Goal: Task Accomplishment & Management: Complete application form

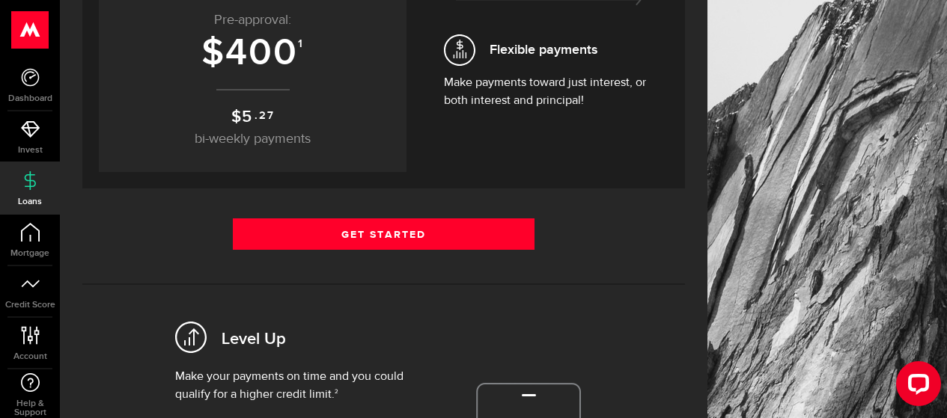
scroll to position [259, 0]
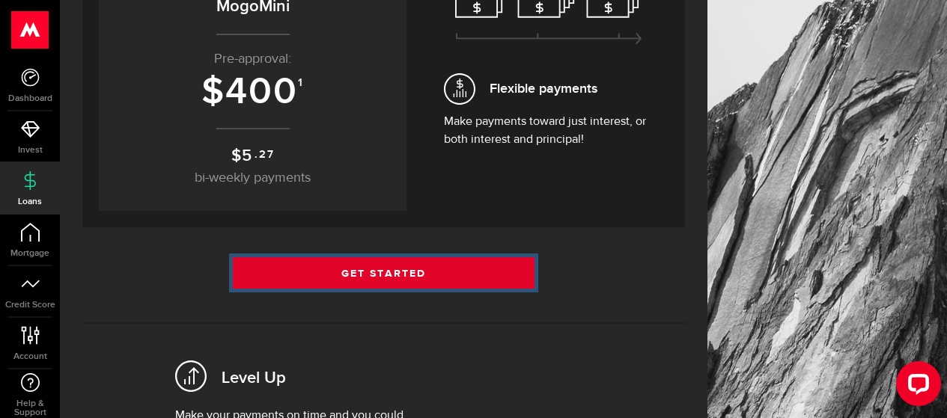
click at [395, 272] on link "Get Started" at bounding box center [384, 272] width 302 height 31
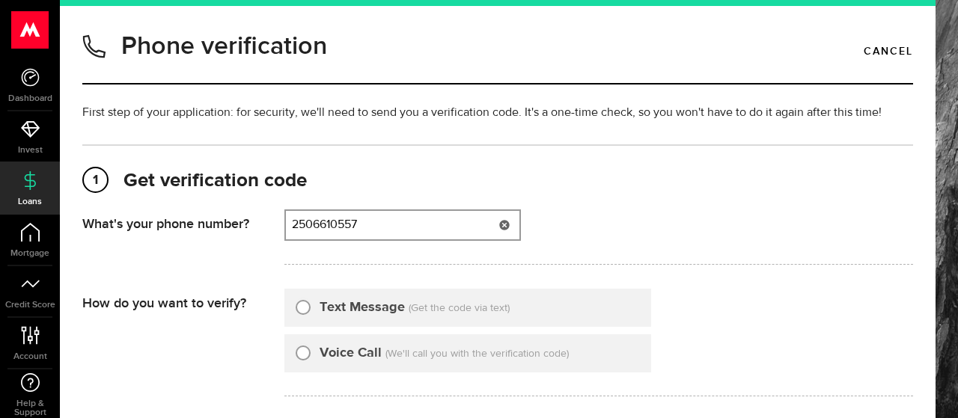
type input "2506610557"
click at [302, 308] on input "Text Message" at bounding box center [303, 305] width 15 height 15
radio input "true"
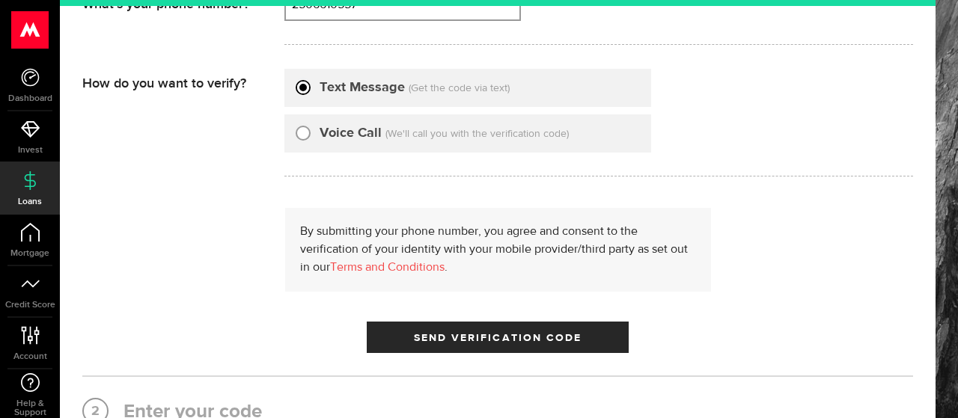
scroll to position [223, 0]
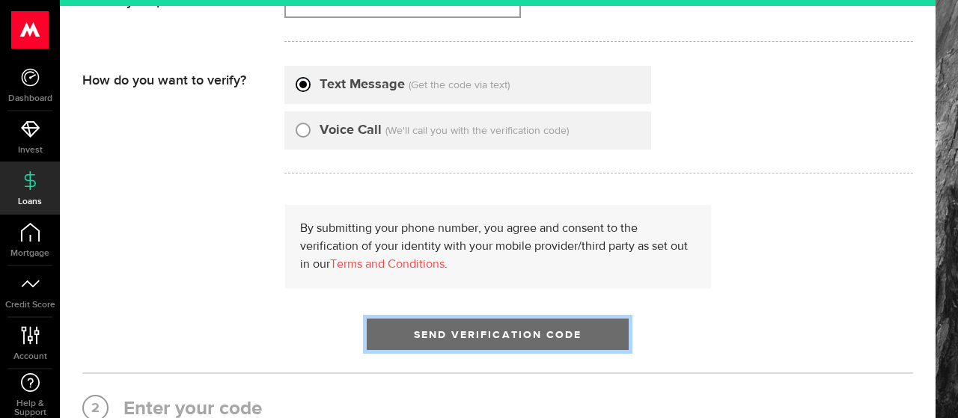
click at [497, 336] on span "submit" at bounding box center [497, 338] width 19 height 19
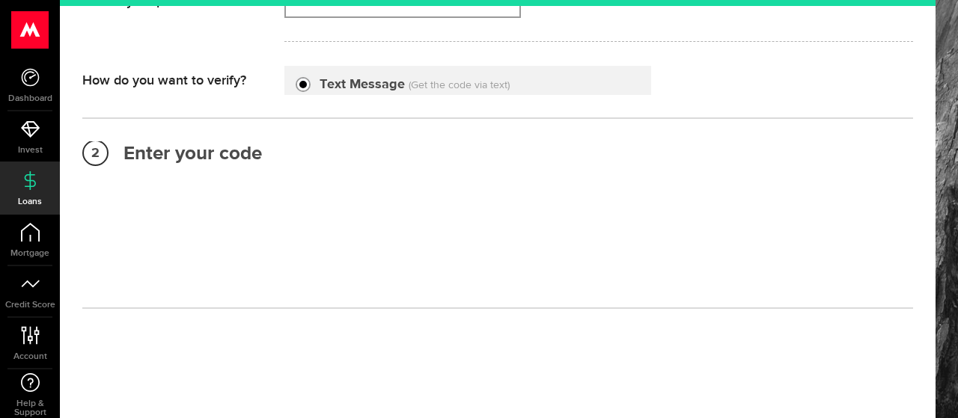
scroll to position [204, 0]
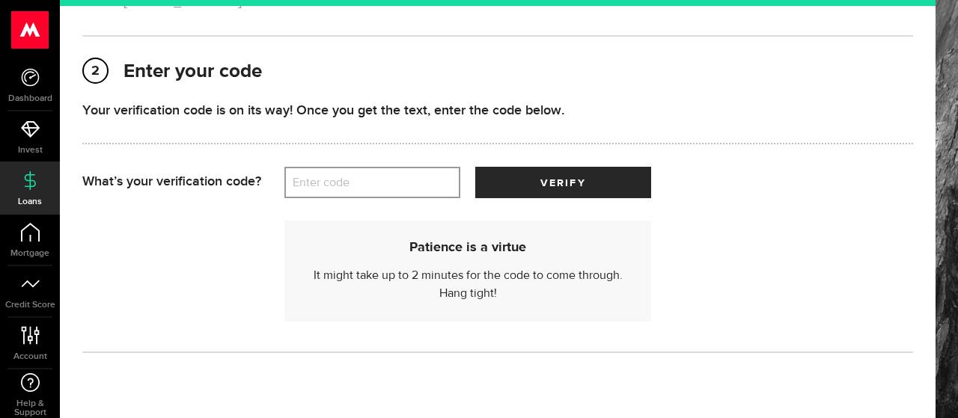
click at [388, 180] on label "Enter code" at bounding box center [372, 183] width 176 height 31
click at [388, 180] on input "Enter code" at bounding box center [372, 182] width 176 height 31
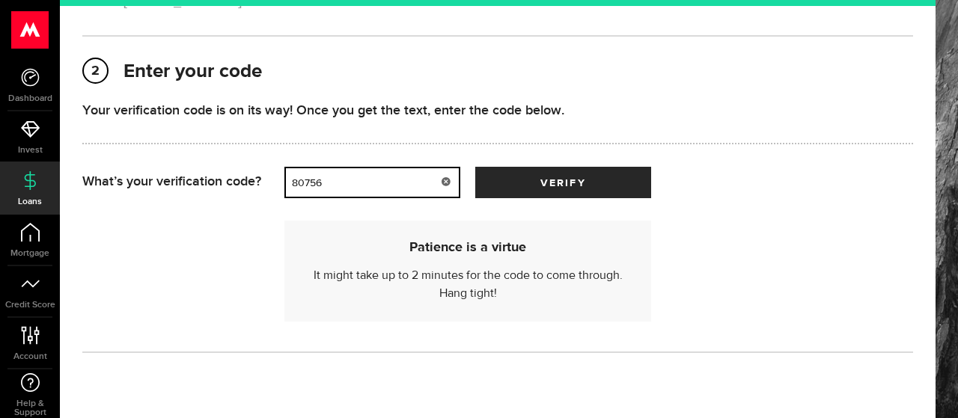
type input "80756"
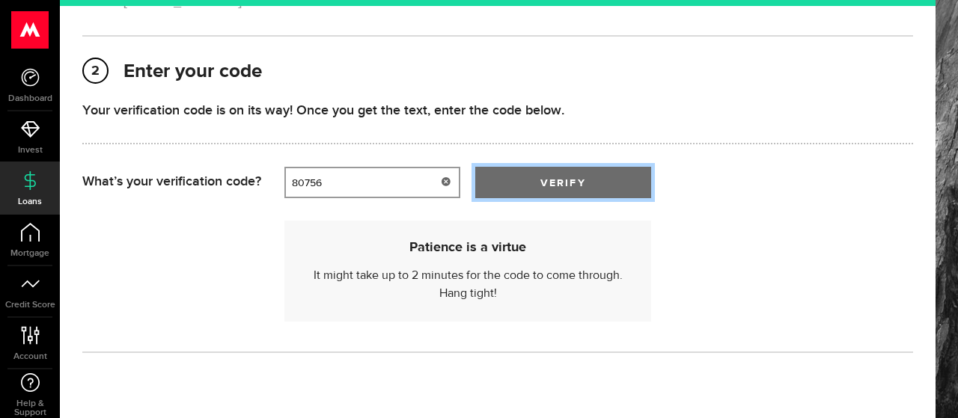
click at [573, 186] on span "verify" at bounding box center [562, 183] width 45 height 10
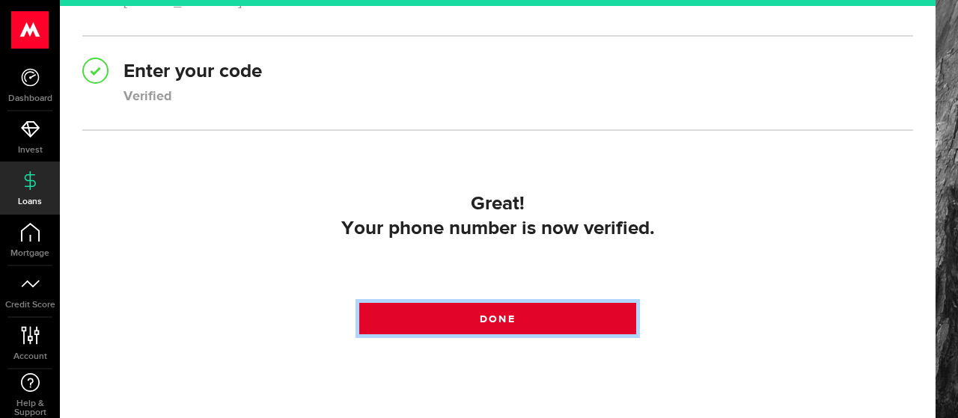
click at [462, 319] on link "Done" at bounding box center [497, 318] width 277 height 31
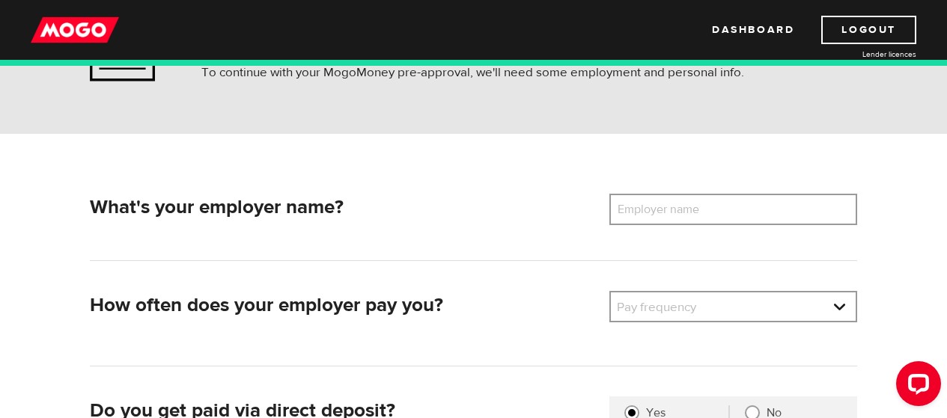
scroll to position [162, 0]
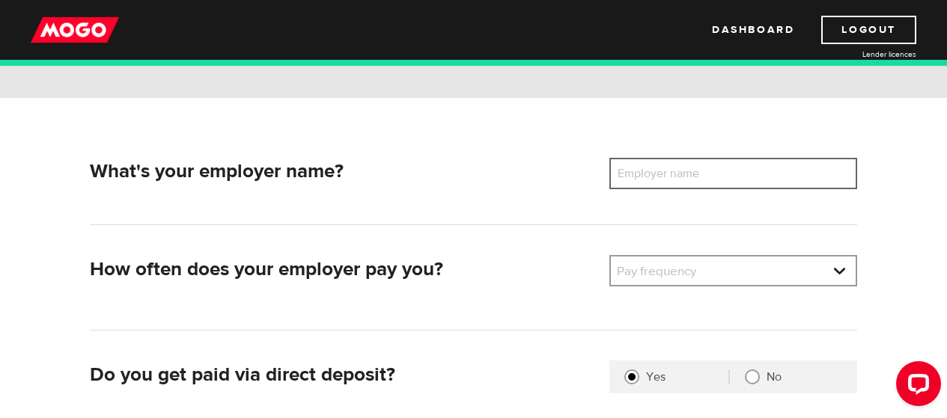
click at [739, 168] on input "Employer name" at bounding box center [733, 173] width 248 height 31
type input "Western Coast Insurance"
click at [836, 272] on link at bounding box center [733, 271] width 245 height 28
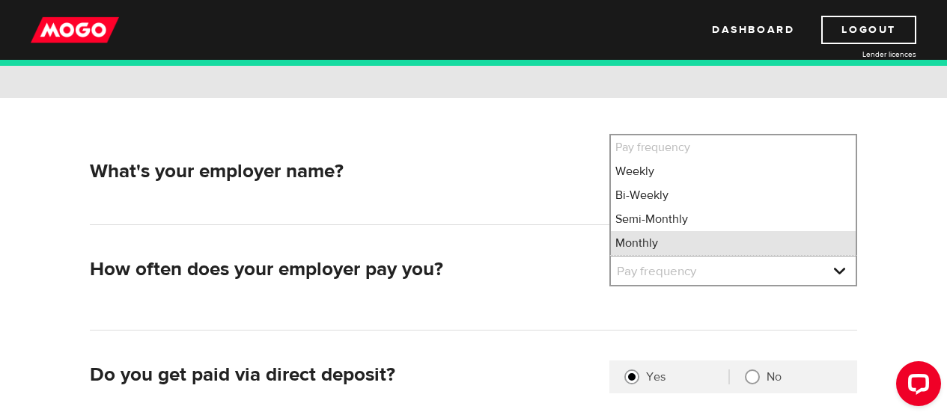
click at [763, 242] on li "Monthly" at bounding box center [733, 243] width 245 height 24
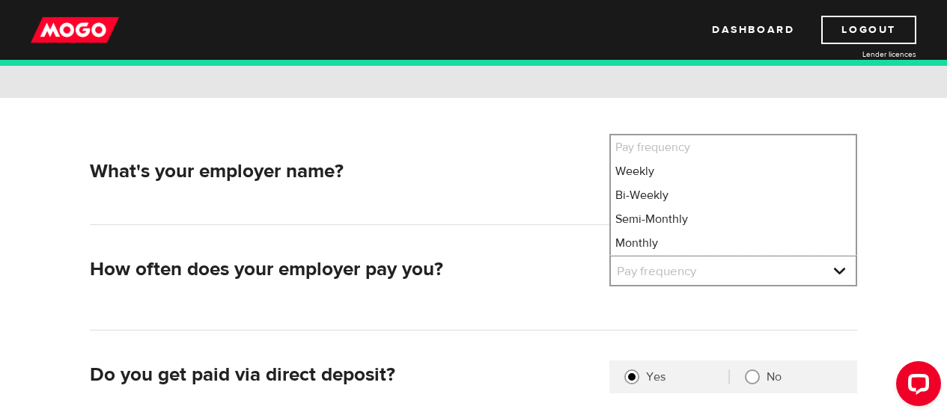
select select "4"
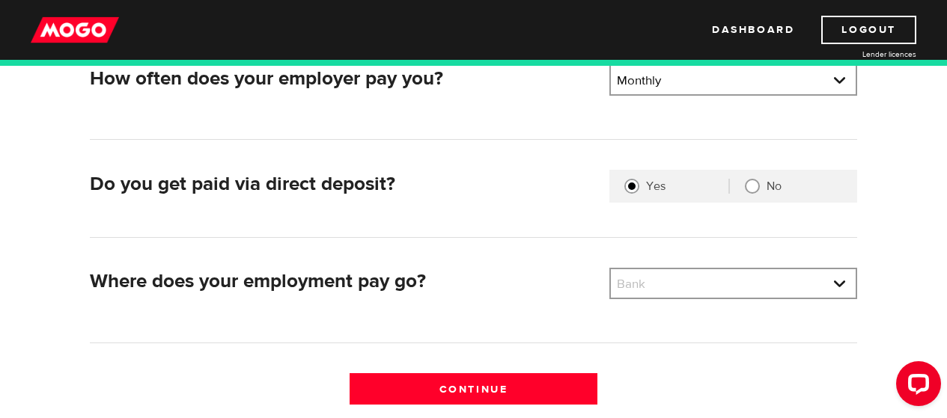
scroll to position [358, 0]
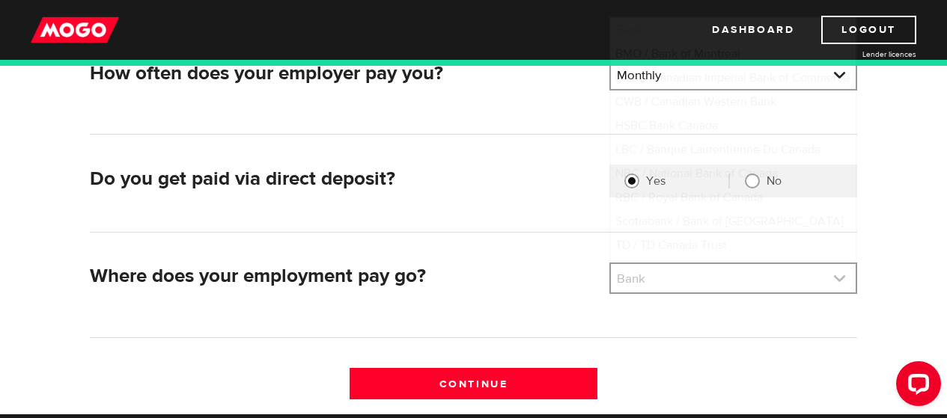
click at [800, 287] on link at bounding box center [733, 278] width 245 height 28
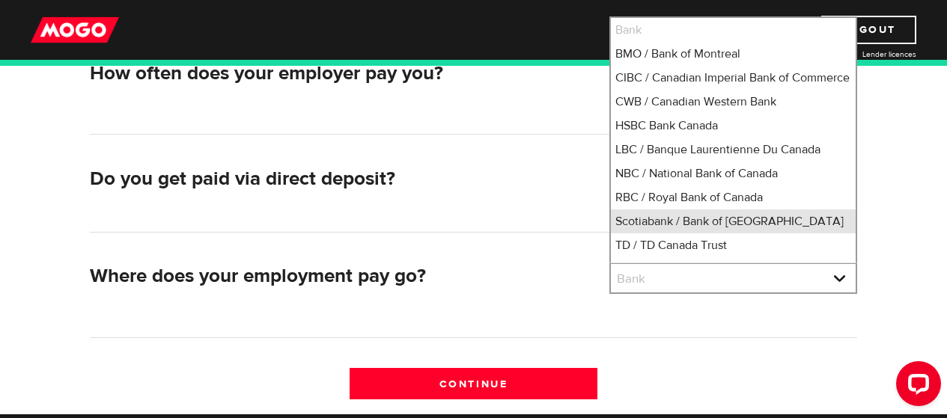
scroll to position [13, 0]
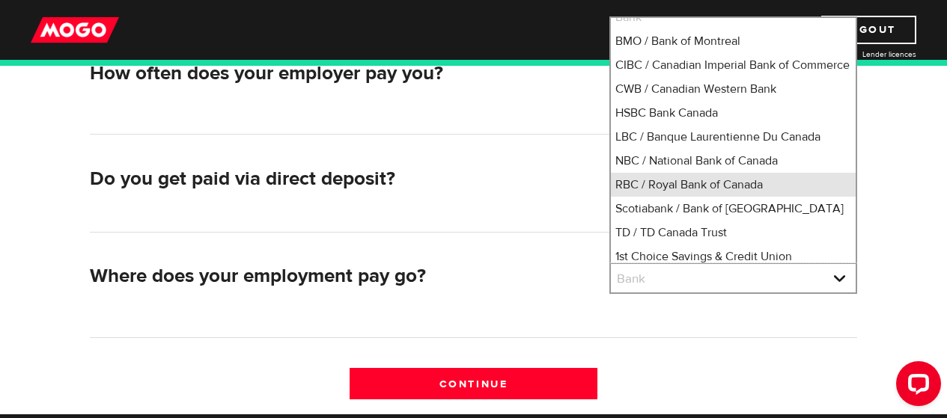
click at [738, 197] on li "RBC / Royal Bank of Canada" at bounding box center [733, 185] width 245 height 24
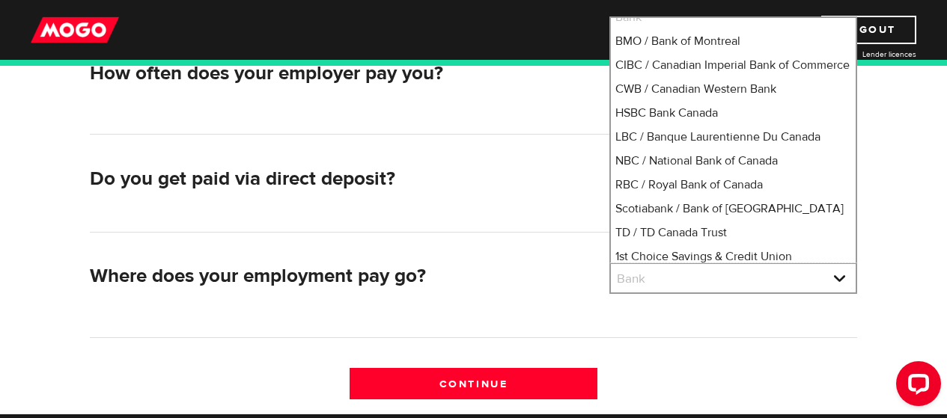
select select "8"
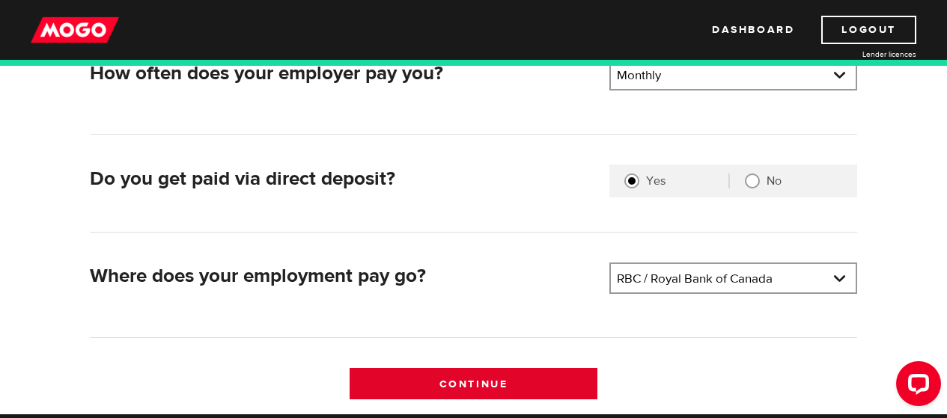
click at [506, 380] on input "Continue" at bounding box center [473, 383] width 248 height 31
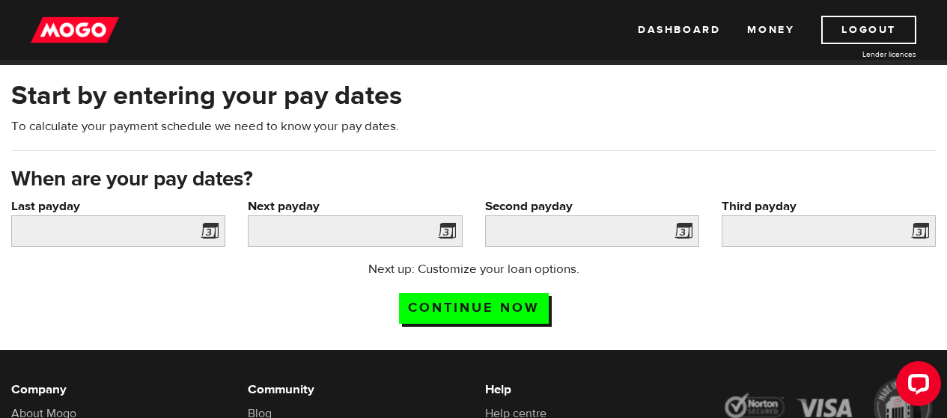
scroll to position [61, 0]
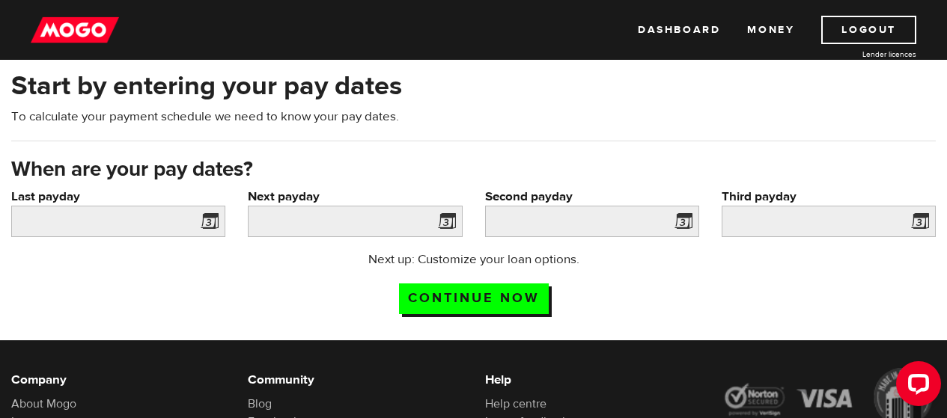
click at [215, 219] on span at bounding box center [206, 224] width 22 height 24
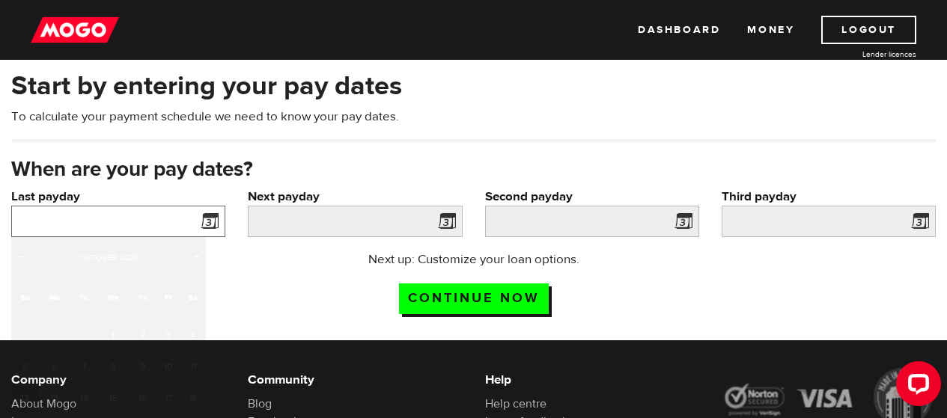
click at [136, 216] on input "Last payday" at bounding box center [118, 221] width 214 height 31
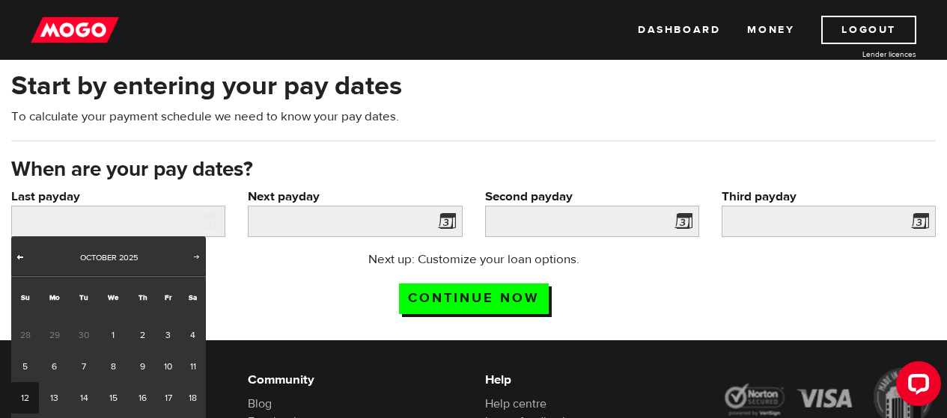
click at [22, 254] on span "Prev" at bounding box center [20, 257] width 12 height 12
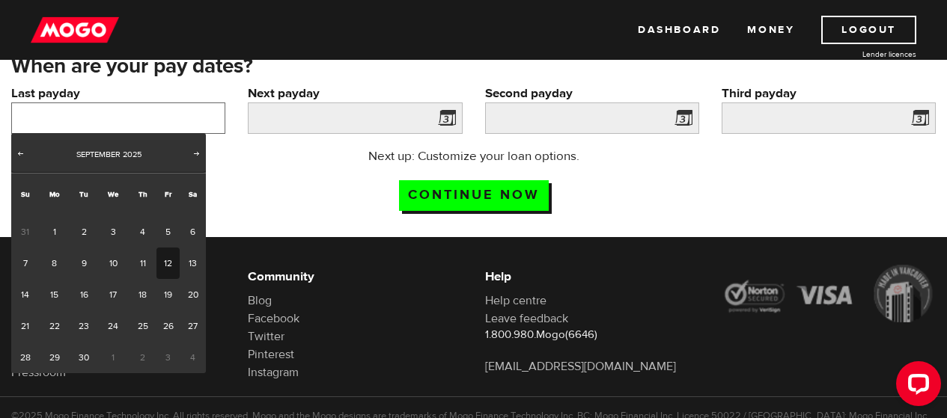
scroll to position [172, 0]
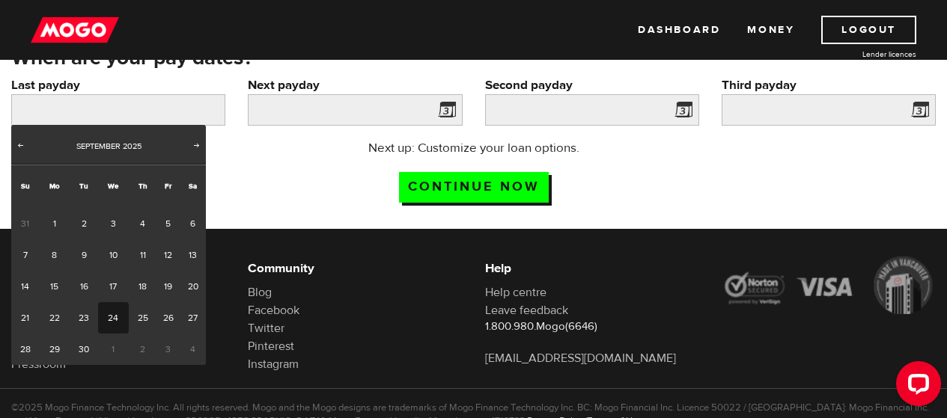
click at [119, 314] on link "24" at bounding box center [113, 317] width 31 height 31
type input "2025/09/24"
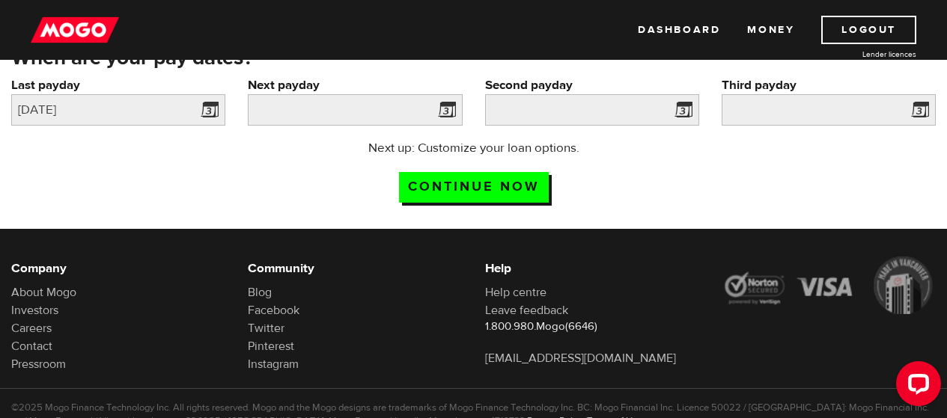
click at [440, 111] on span at bounding box center [444, 112] width 22 height 24
click at [448, 109] on span at bounding box center [444, 112] width 22 height 24
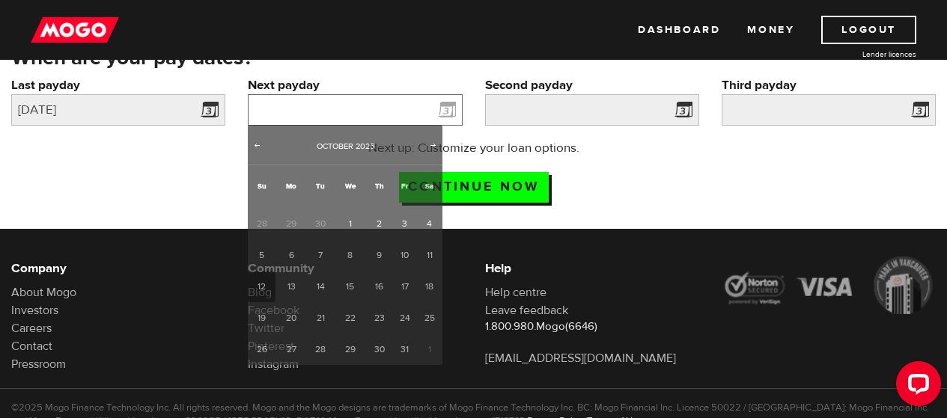
click at [400, 110] on input "Next payday" at bounding box center [355, 109] width 214 height 31
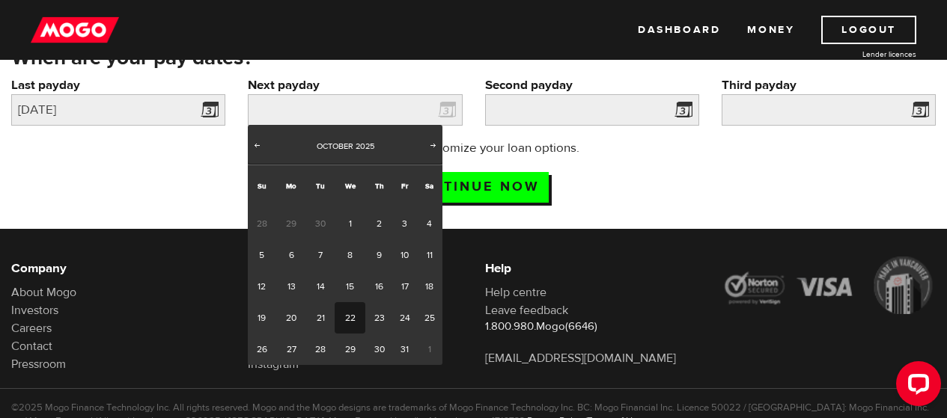
click at [351, 315] on link "22" at bounding box center [350, 317] width 31 height 31
type input "2025/10/22"
type input "2025/11/21"
type input "2025/12/21"
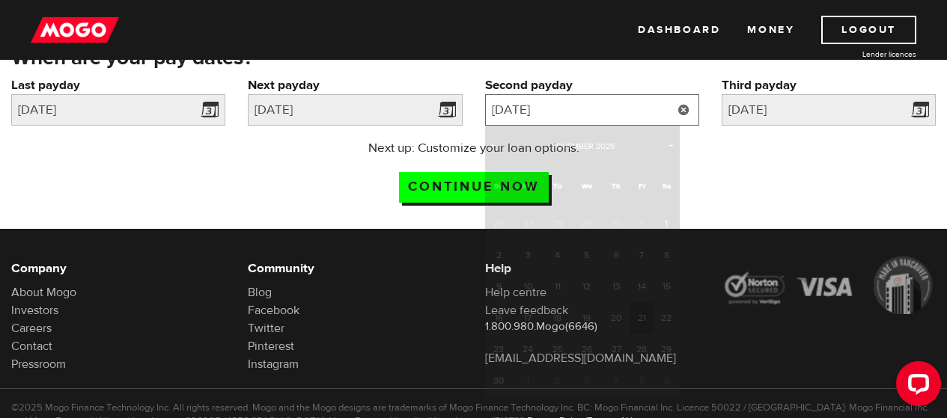
click at [587, 108] on input "2025/11/21" at bounding box center [592, 109] width 214 height 31
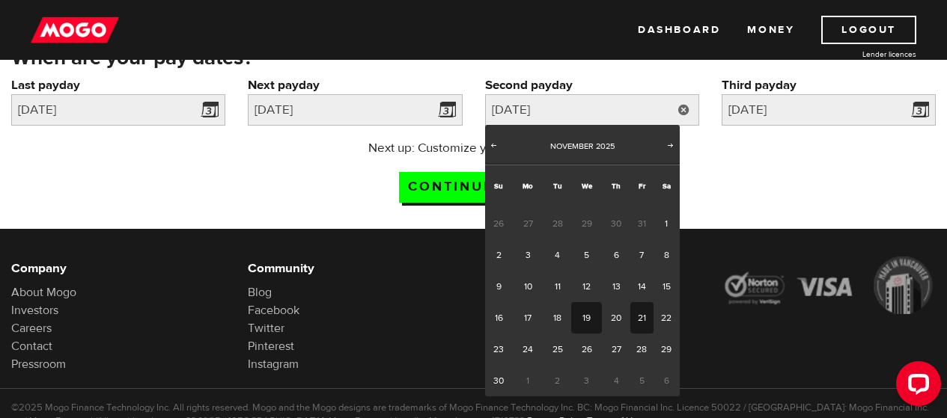
click at [584, 326] on link "19" at bounding box center [586, 317] width 31 height 31
type input "2025/11/19"
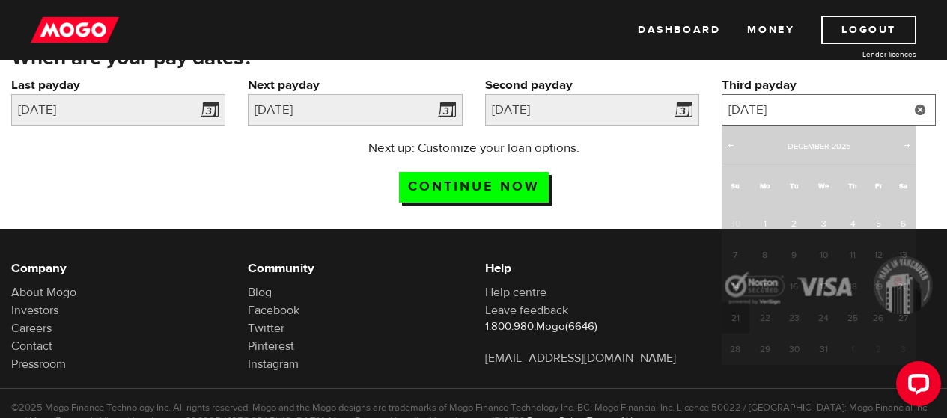
click at [857, 104] on input "2025/12/21" at bounding box center [828, 109] width 214 height 31
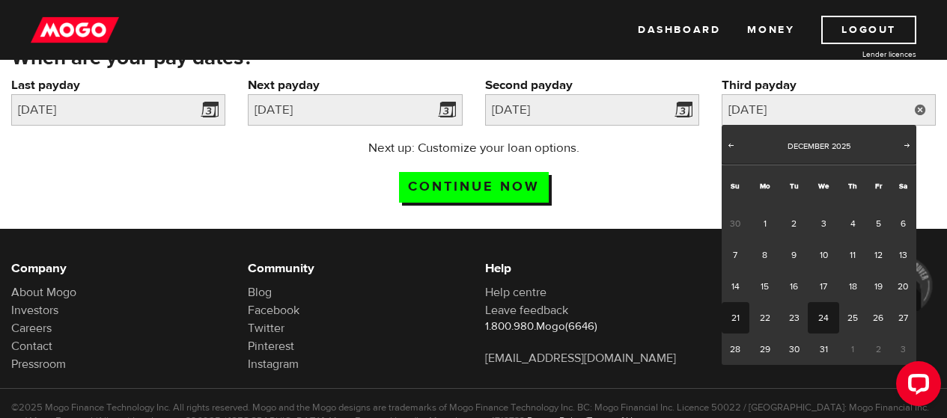
click at [828, 314] on link "24" at bounding box center [822, 317] width 31 height 31
type input "2025/12/24"
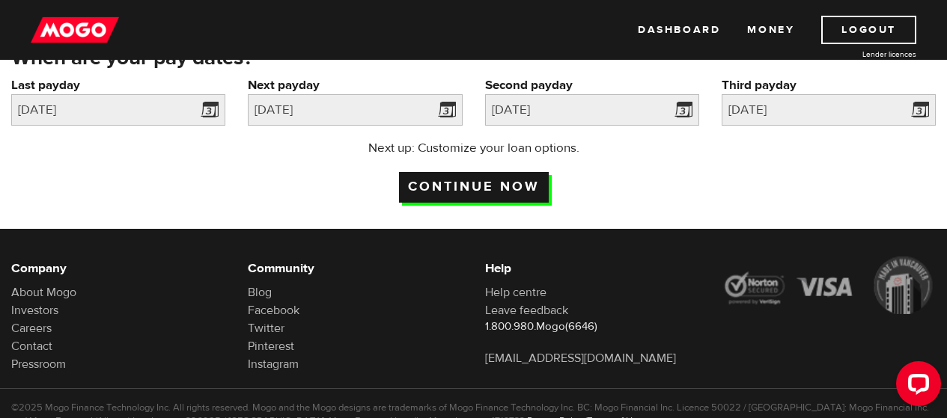
click at [507, 186] on input "Continue now" at bounding box center [474, 187] width 150 height 31
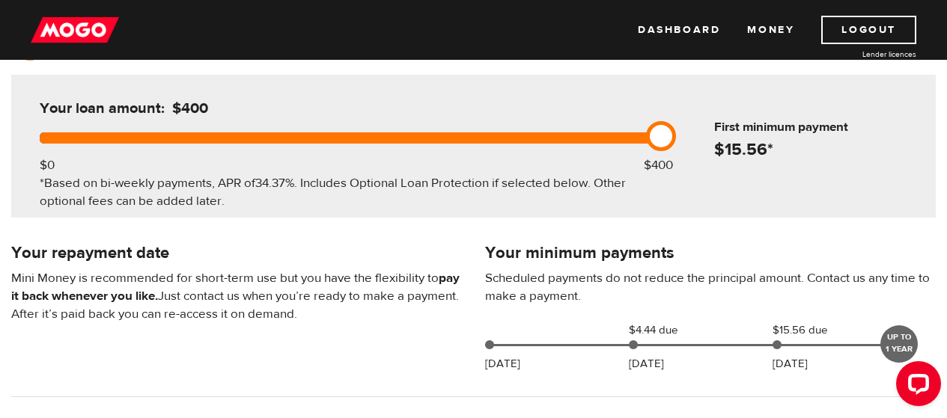
scroll to position [162, 0]
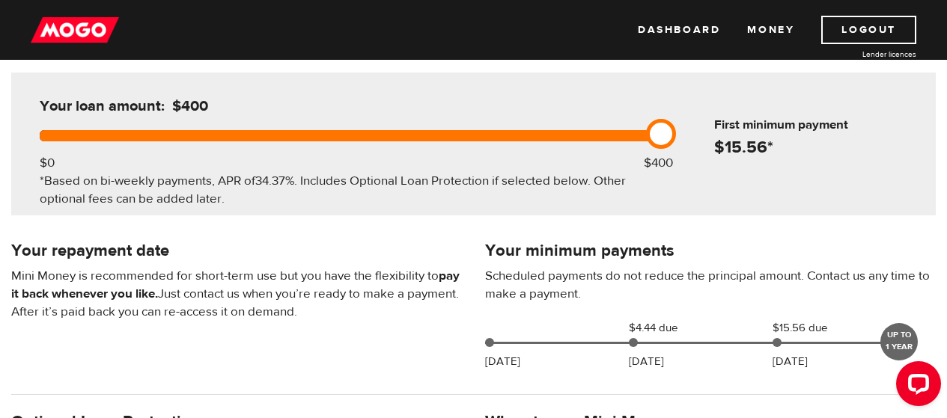
drag, startPoint x: 654, startPoint y: 135, endPoint x: 632, endPoint y: 136, distance: 21.8
click at [626, 136] on div at bounding box center [347, 135] width 614 height 11
drag, startPoint x: 671, startPoint y: 130, endPoint x: 608, endPoint y: 131, distance: 62.1
click at [608, 131] on div at bounding box center [347, 135] width 614 height 11
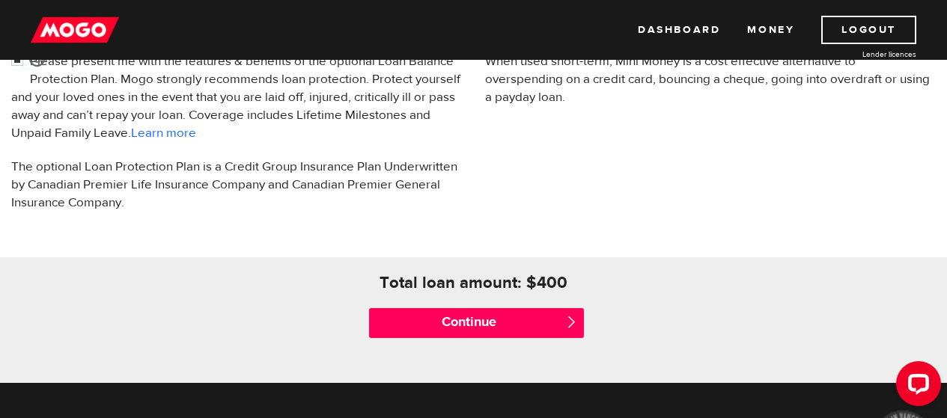
scroll to position [552, 0]
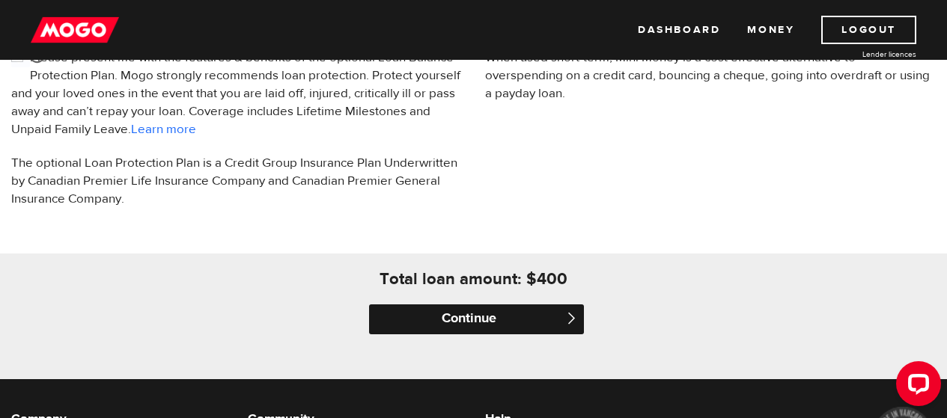
click at [522, 326] on input "Continue" at bounding box center [476, 320] width 214 height 30
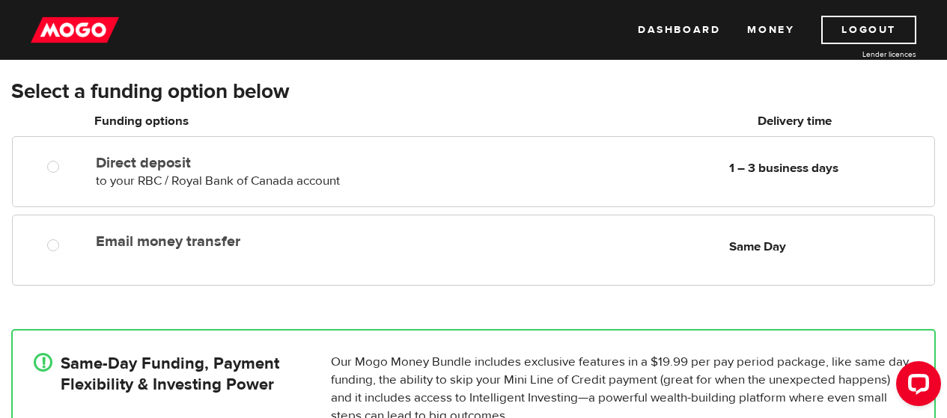
scroll to position [216, 0]
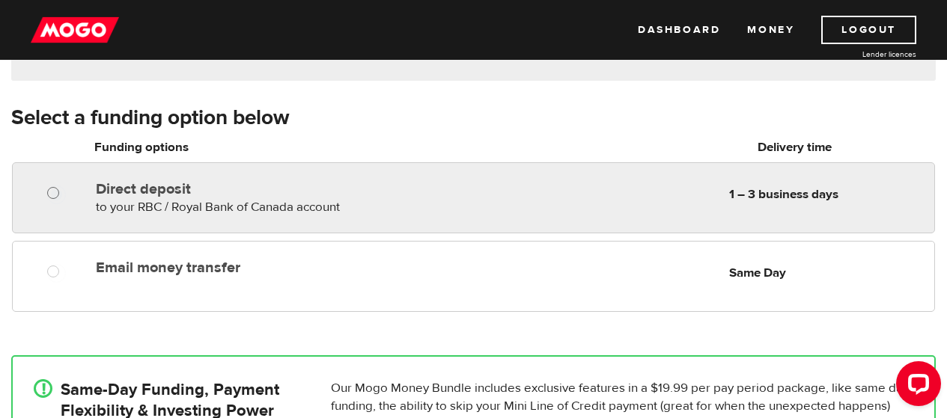
radio input "true"
click at [55, 191] on input "Direct deposit" at bounding box center [56, 195] width 19 height 19
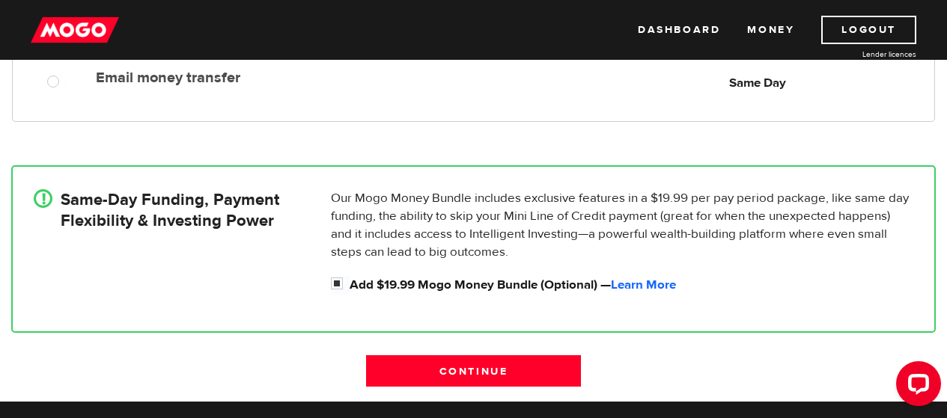
scroll to position [403, 0]
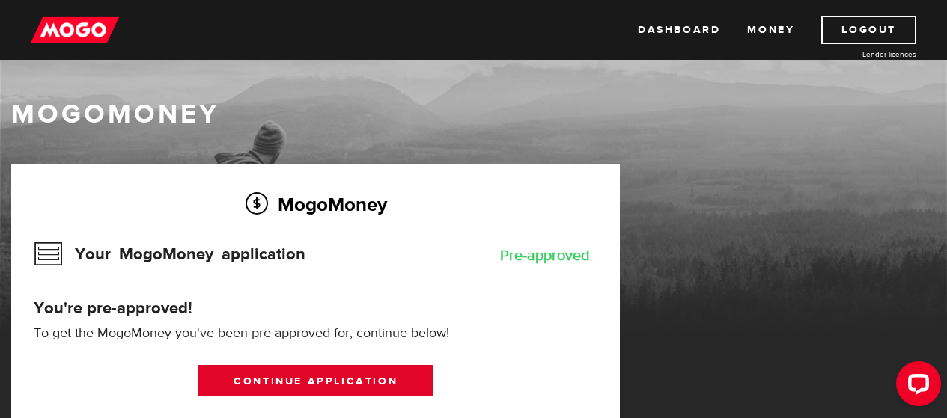
click at [346, 386] on link "Continue application" at bounding box center [315, 380] width 235 height 31
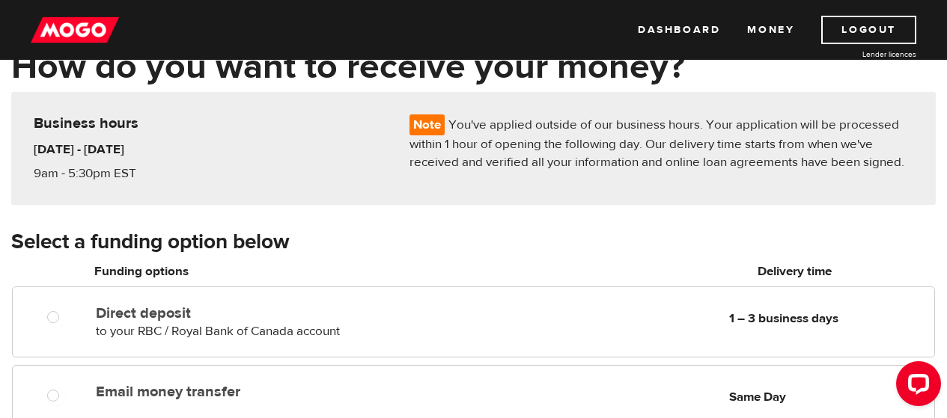
scroll to position [73, 0]
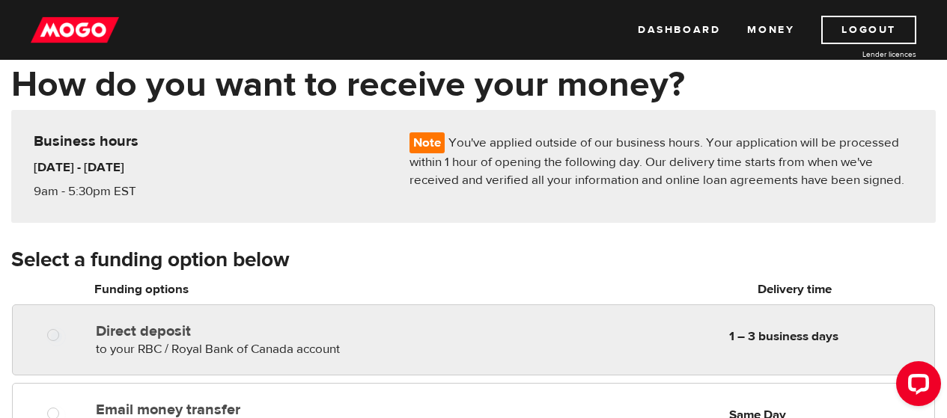
radio input "true"
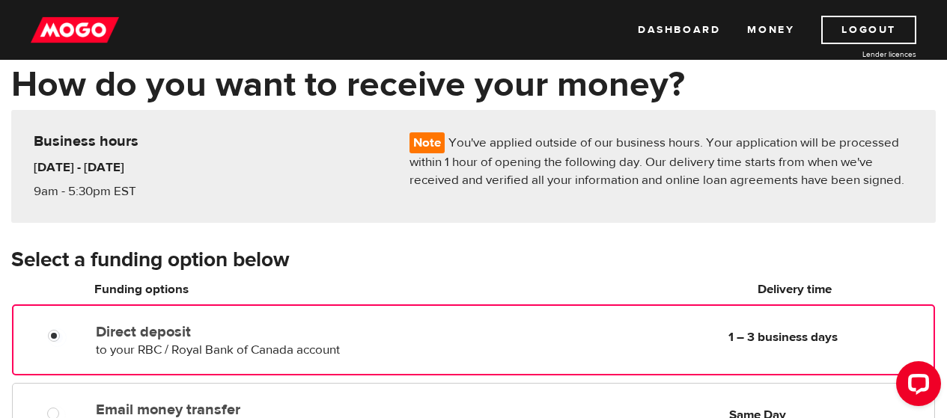
click at [77, 320] on div at bounding box center [51, 332] width 88 height 30
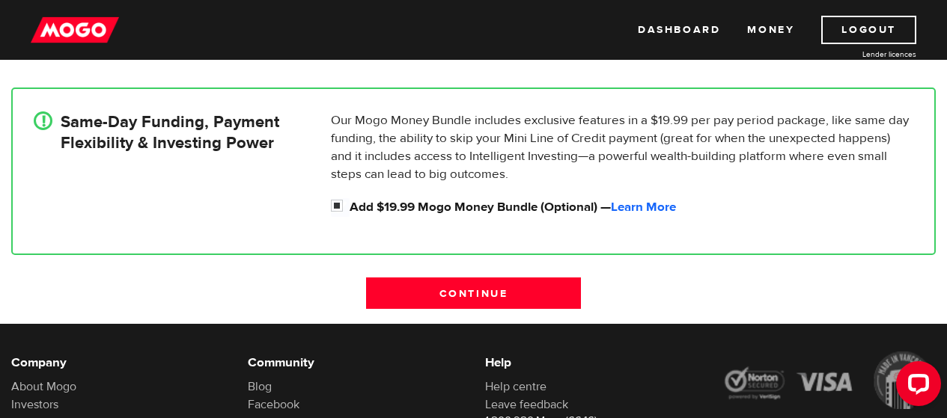
scroll to position [489, 0]
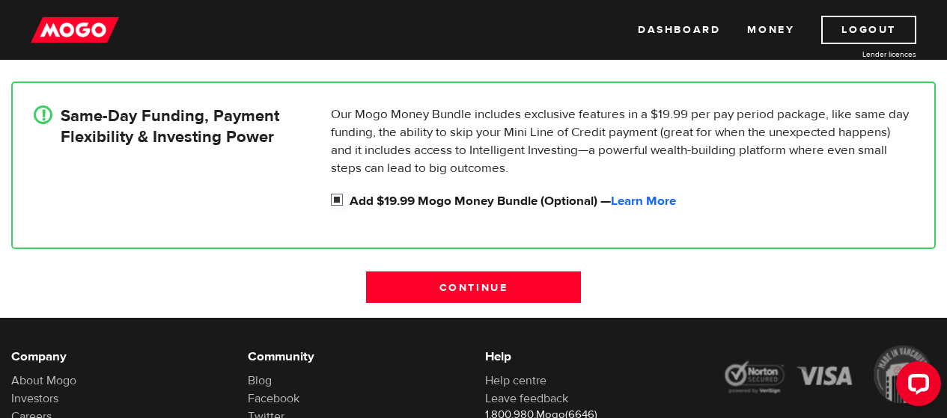
click at [335, 198] on input "Add $19.99 Mogo Money Bundle (Optional) — Learn More" at bounding box center [340, 201] width 19 height 19
checkbox input "false"
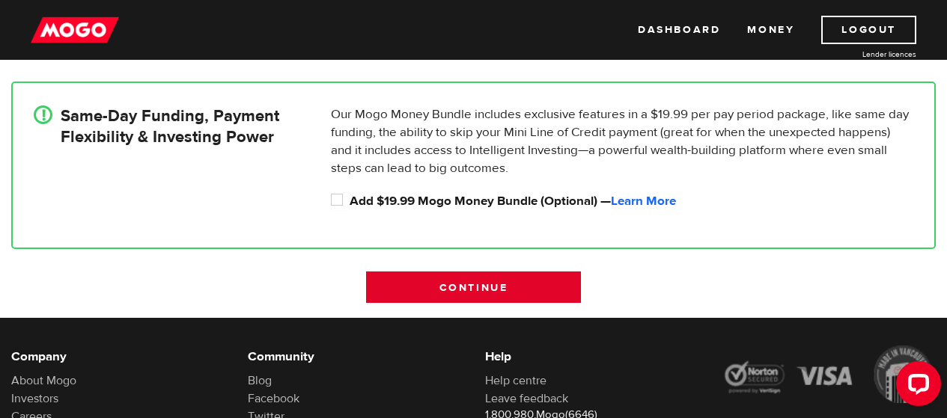
click at [420, 280] on input "Continue" at bounding box center [473, 287] width 214 height 31
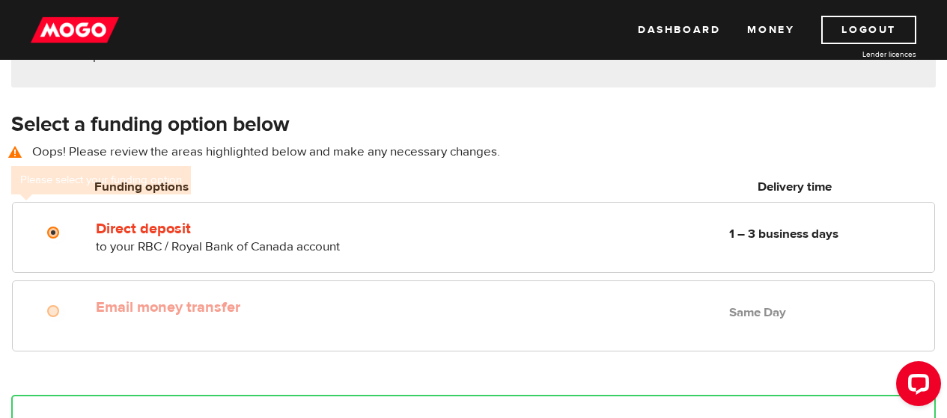
scroll to position [207, 0]
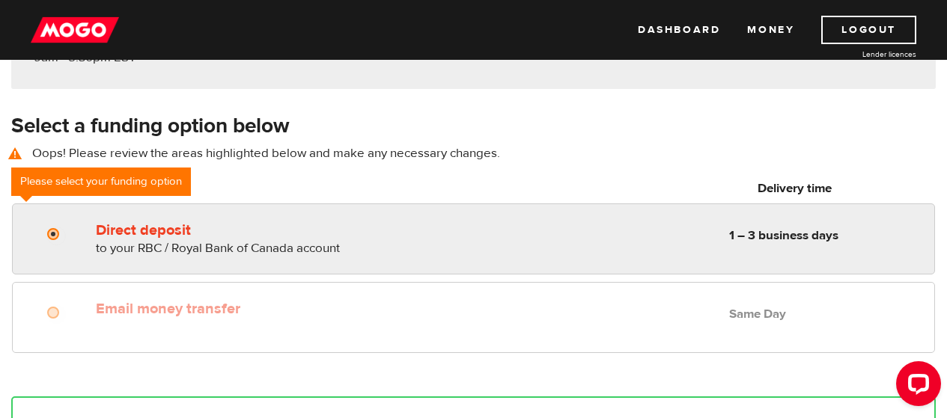
radio input "true"
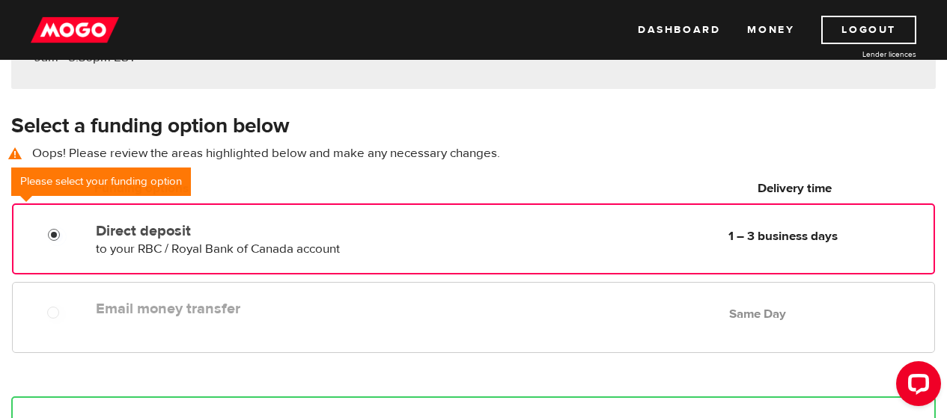
click at [51, 231] on input "Direct deposit" at bounding box center [57, 237] width 19 height 19
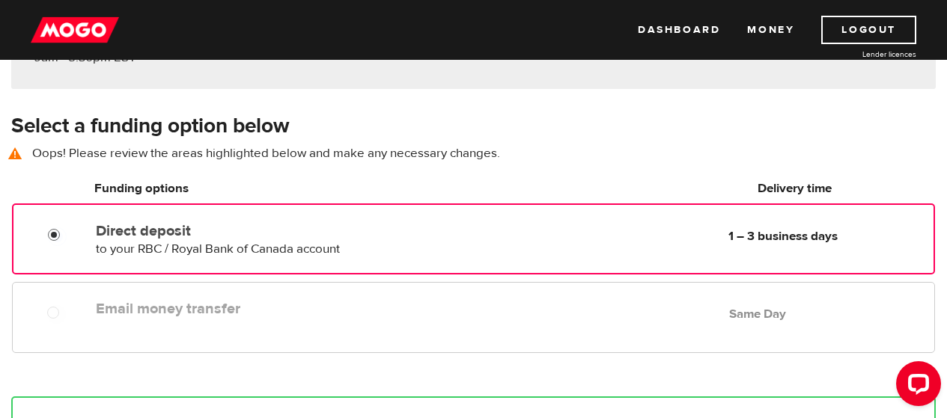
click at [332, 323] on div "Email money transfer Delivery in Same Day Same Day" at bounding box center [473, 317] width 923 height 71
click at [281, 268] on div "Direct deposit to your RBC / Royal Bank of Canada account Delivery in 1 – 3 bus…" at bounding box center [473, 239] width 923 height 71
click at [281, 267] on div "Direct deposit to your RBC / Royal Bank of Canada account Delivery in 1 – 3 bus…" at bounding box center [473, 239] width 923 height 71
click at [246, 313] on label "Email money transfer" at bounding box center [266, 309] width 340 height 18
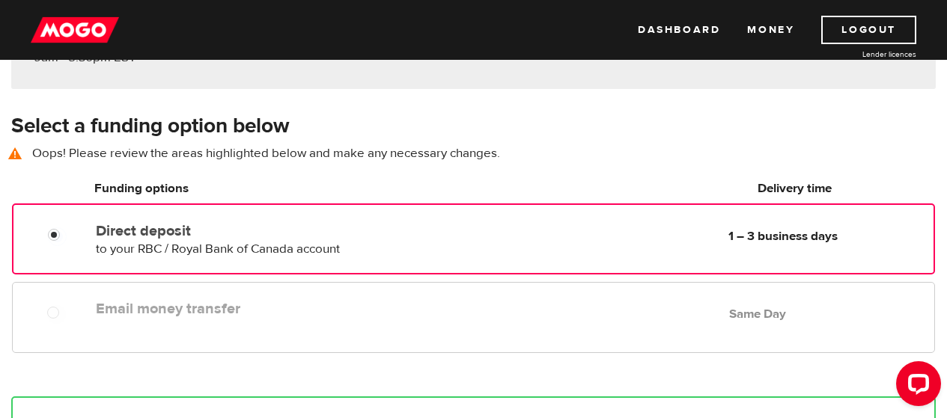
click at [246, 313] on label "Email money transfer" at bounding box center [266, 309] width 340 height 18
click at [51, 234] on input "Direct deposit" at bounding box center [57, 237] width 19 height 19
click at [263, 223] on label "Direct deposit" at bounding box center [265, 231] width 339 height 18
click at [67, 228] on input "Direct deposit" at bounding box center [57, 237] width 19 height 19
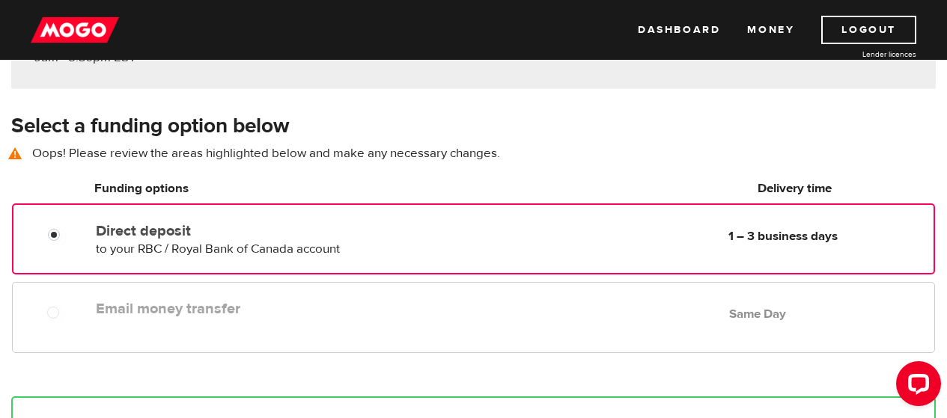
click at [266, 319] on div "Email money transfer Delivery in Same Day Same Day" at bounding box center [512, 308] width 845 height 29
click at [342, 317] on div "Email money transfer Delivery in Same Day Same Day" at bounding box center [512, 308] width 845 height 29
drag, startPoint x: 54, startPoint y: 231, endPoint x: 540, endPoint y: 111, distance: 500.4
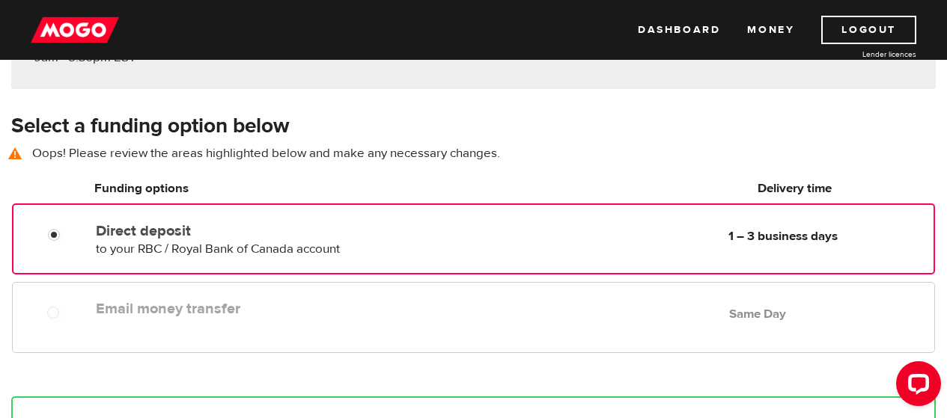
click at [540, 112] on div "Select a funding option below Oops! Please review the areas highlighted below a…" at bounding box center [473, 144] width 947 height 65
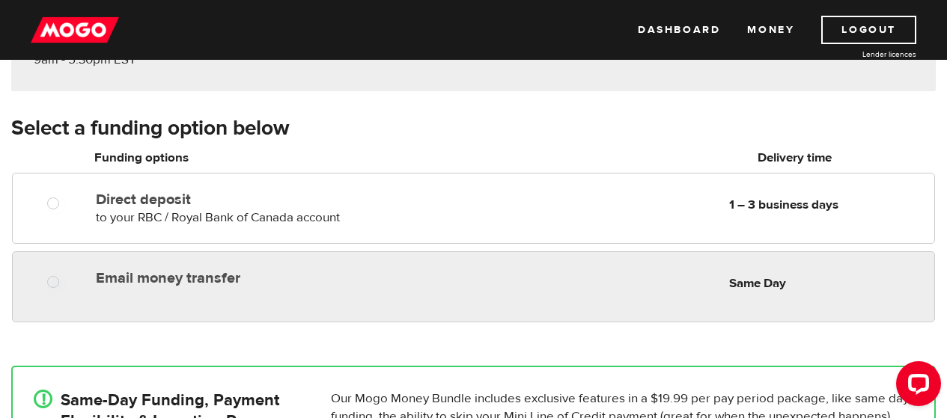
radio input "true"
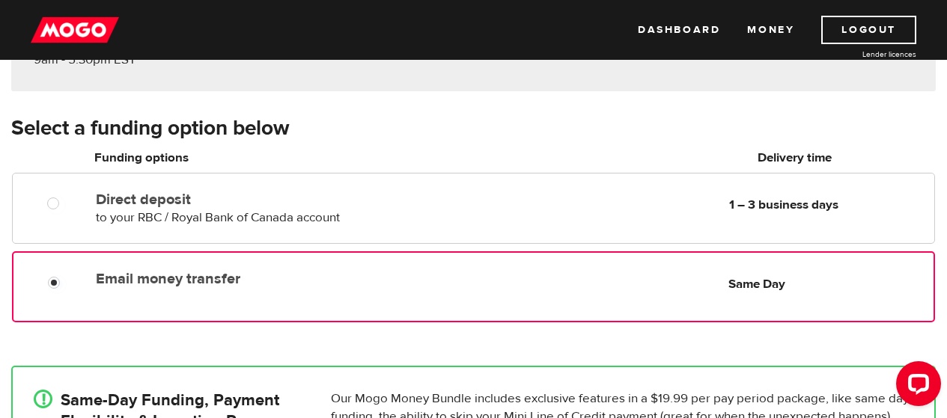
click at [576, 276] on div "Email money transfer Delivery in Same Day Same Day" at bounding box center [511, 278] width 843 height 29
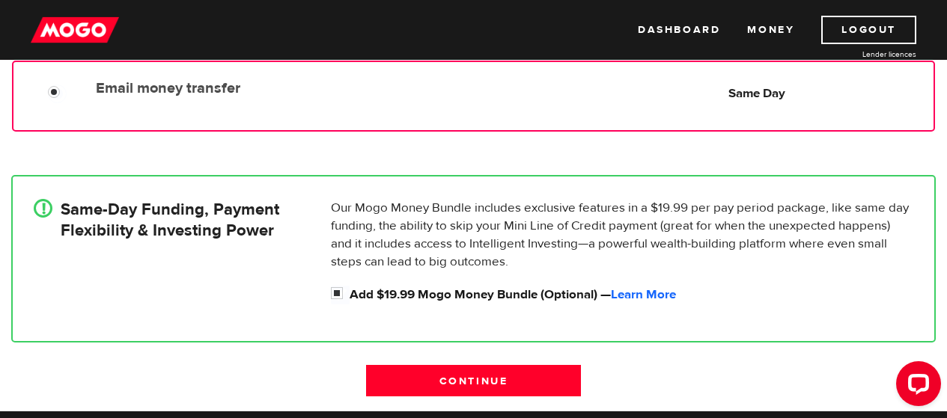
scroll to position [397, 0]
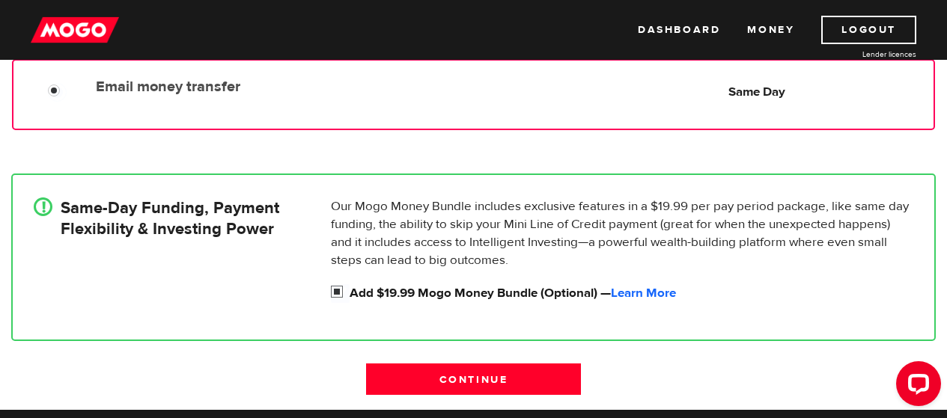
click at [334, 289] on input "Add $19.99 Mogo Money Bundle (Optional) — Learn More" at bounding box center [340, 293] width 19 height 19
checkbox input "false"
radio input "false"
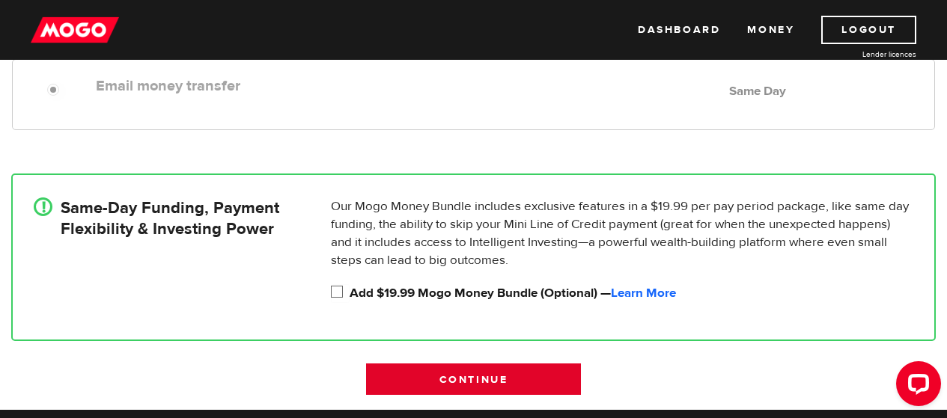
click at [427, 373] on input "Continue" at bounding box center [473, 379] width 214 height 31
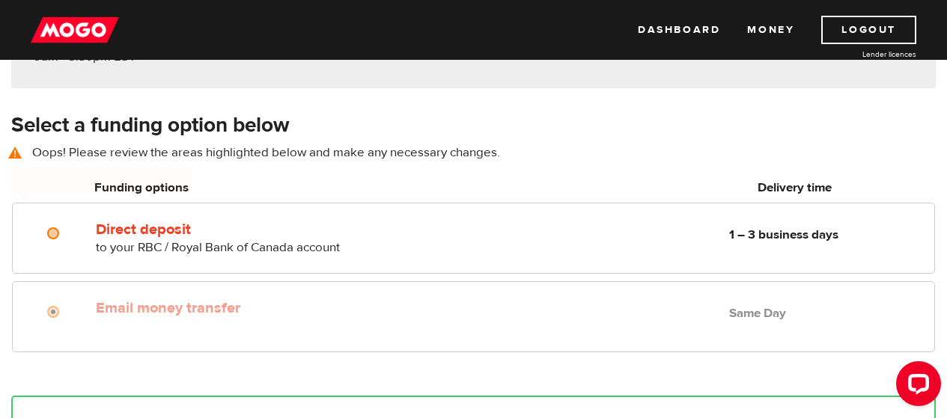
scroll to position [207, 0]
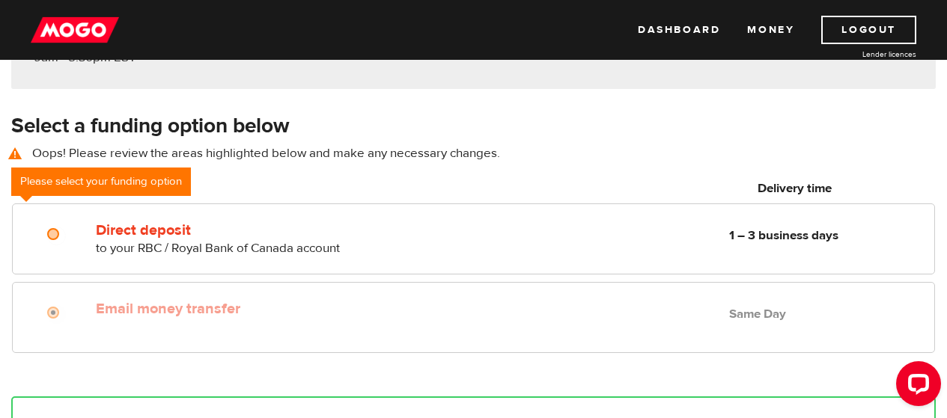
click at [275, 324] on div "Email money transfer Delivery in Same Day Same Day" at bounding box center [473, 317] width 923 height 71
click at [126, 314] on label "Email money transfer" at bounding box center [266, 309] width 340 height 18
click at [541, 132] on h3 "Select a funding option below" at bounding box center [473, 126] width 924 height 24
click at [456, 311] on div "Email money transfer Delivery in Same Day Same Day" at bounding box center [512, 308] width 845 height 29
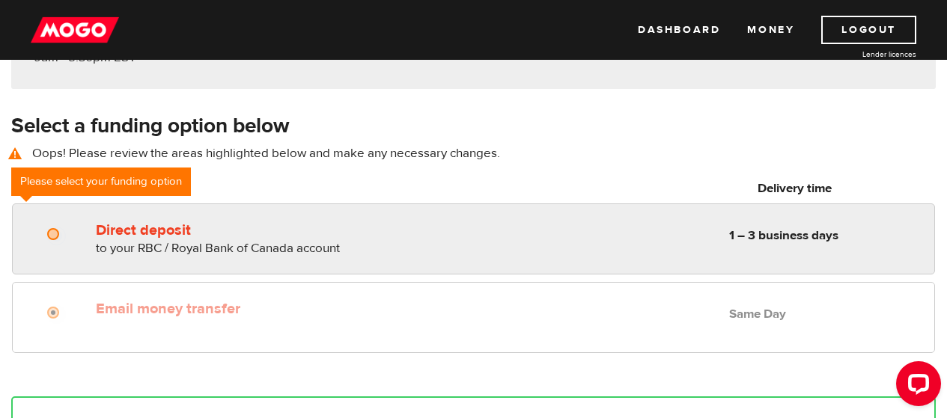
radio input "true"
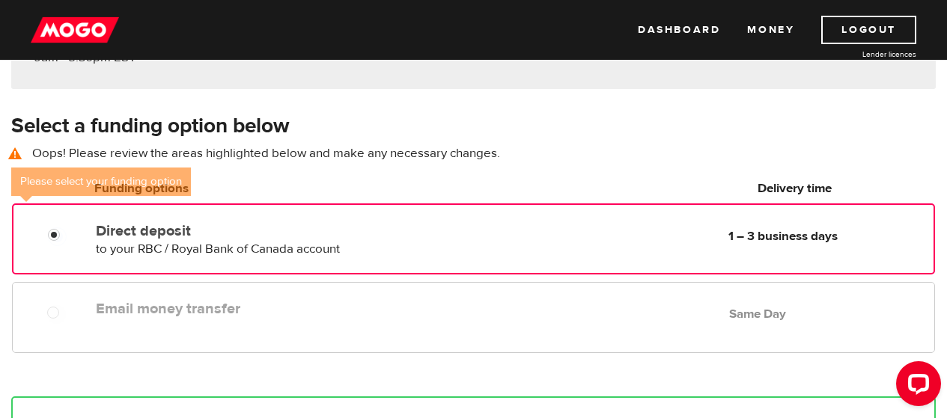
click at [49, 224] on div at bounding box center [51, 231] width 88 height 30
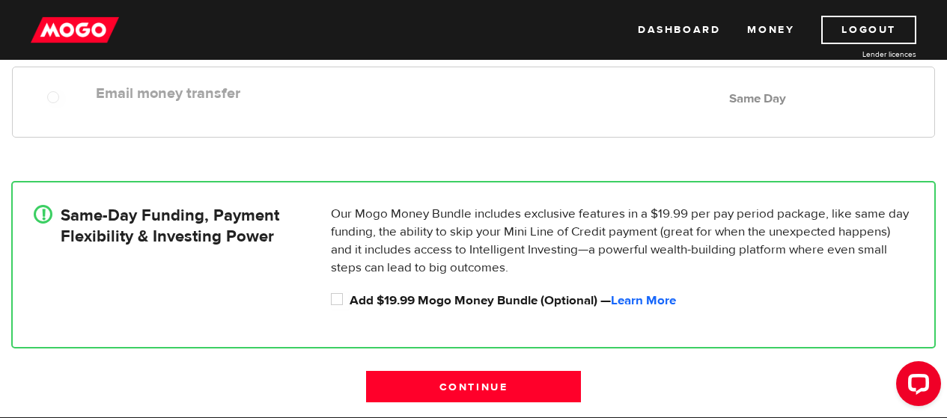
scroll to position [432, 0]
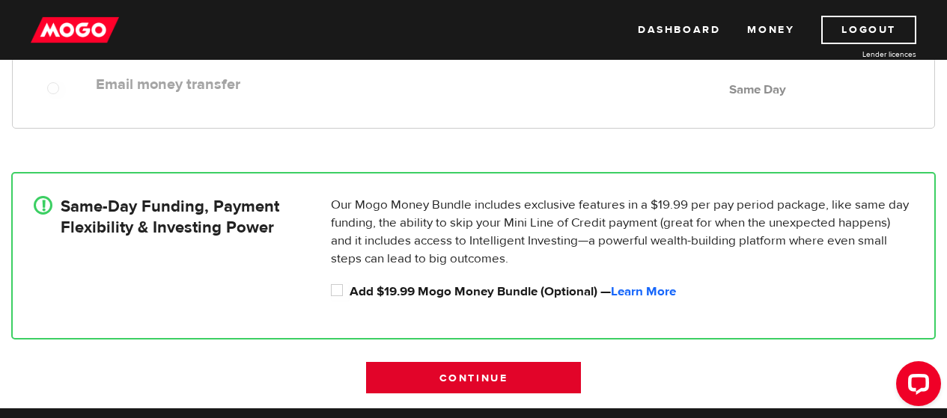
click at [489, 362] on input "Continue" at bounding box center [473, 377] width 214 height 31
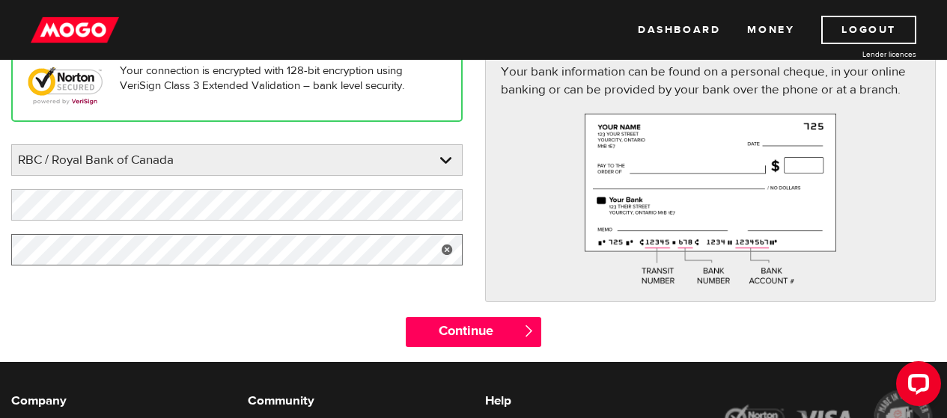
scroll to position [204, 0]
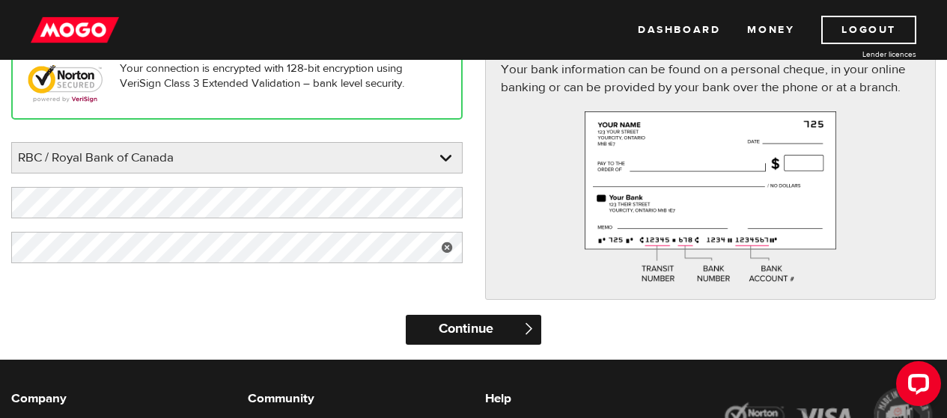
click at [471, 333] on input "Continue" at bounding box center [473, 330] width 135 height 30
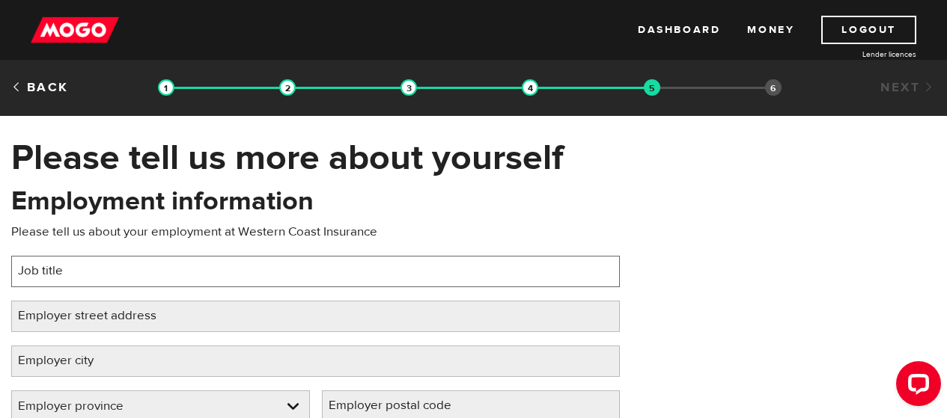
click at [287, 272] on input "Job title" at bounding box center [315, 271] width 608 height 31
type input "Underwriter"
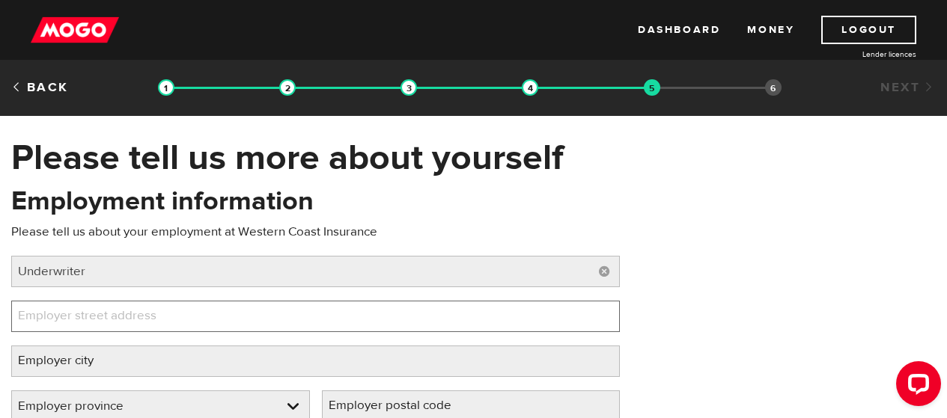
click at [247, 311] on input "Employer street address" at bounding box center [315, 316] width 608 height 31
type input "[STREET_ADDRESS]"
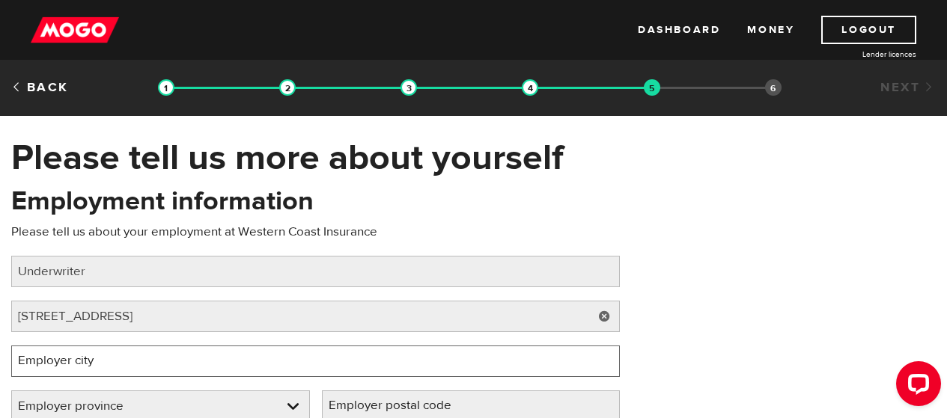
click at [278, 373] on input "Employer city" at bounding box center [315, 361] width 608 height 31
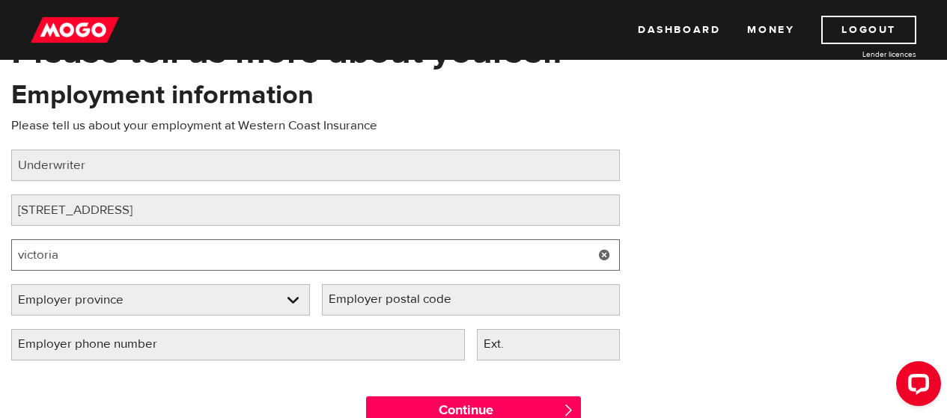
scroll to position [108, 0]
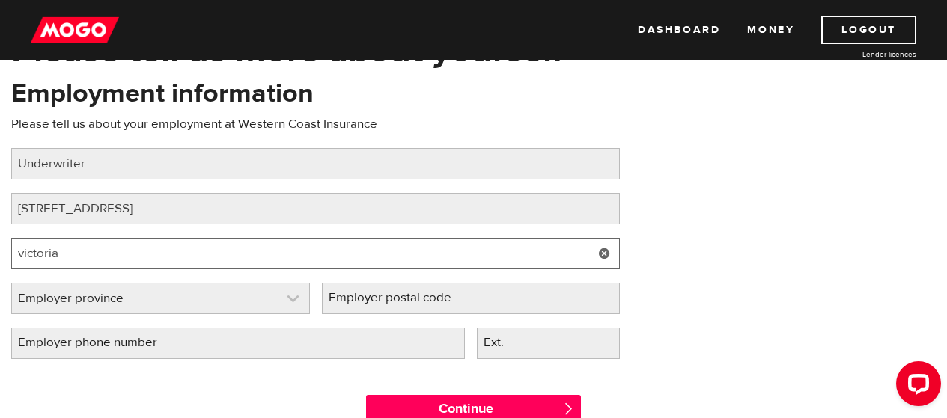
type input "victoria"
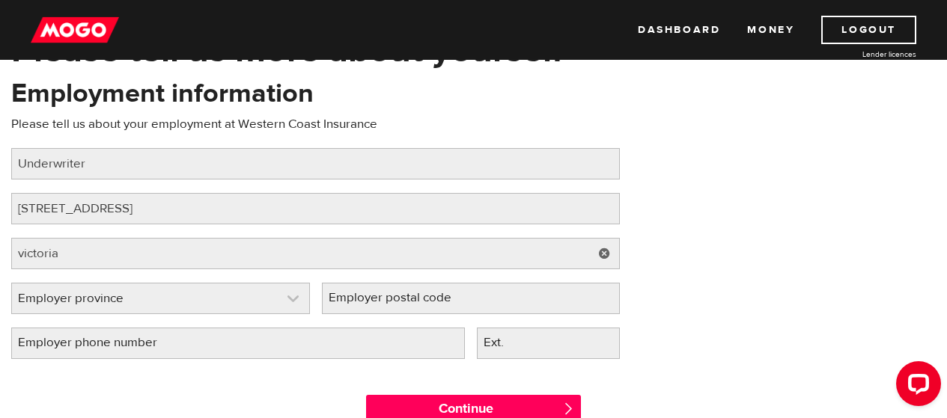
click at [253, 285] on link at bounding box center [160, 299] width 297 height 30
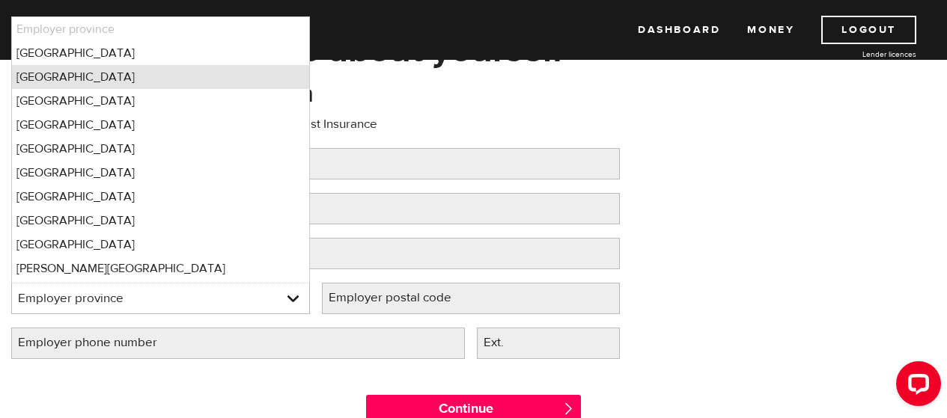
click at [100, 85] on li "British Columbia" at bounding box center [160, 77] width 297 height 24
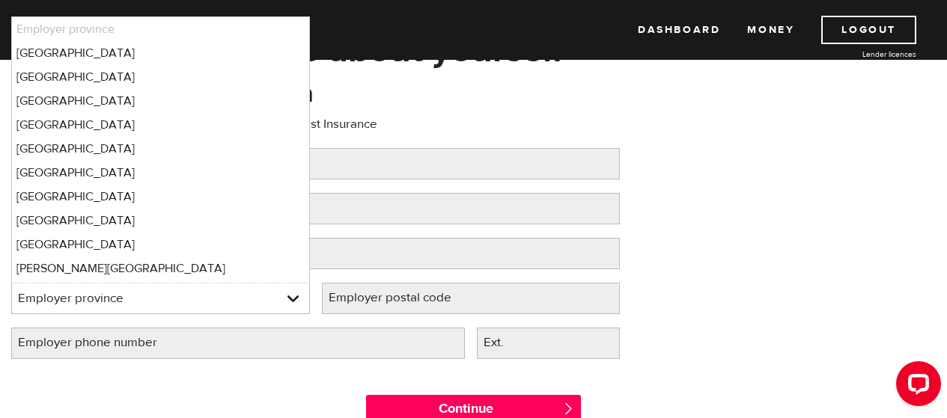
select select "BC"
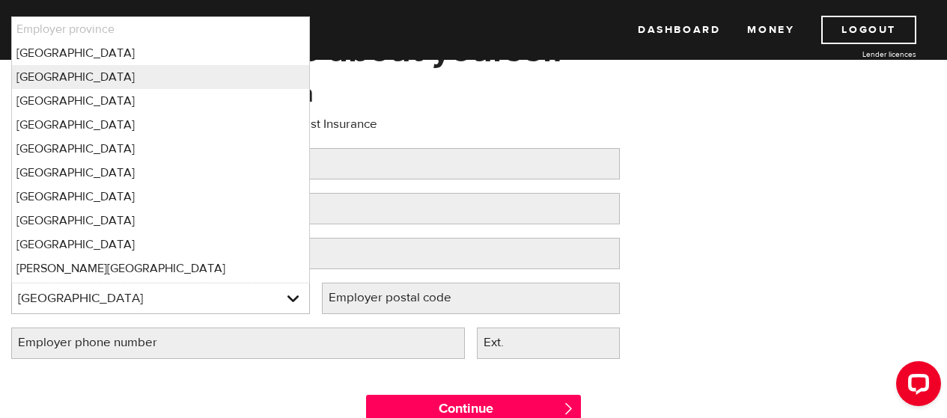
click at [382, 290] on label "Employer postal code" at bounding box center [402, 298] width 160 height 31
click at [382, 290] on input "Employer postal code" at bounding box center [471, 298] width 299 height 31
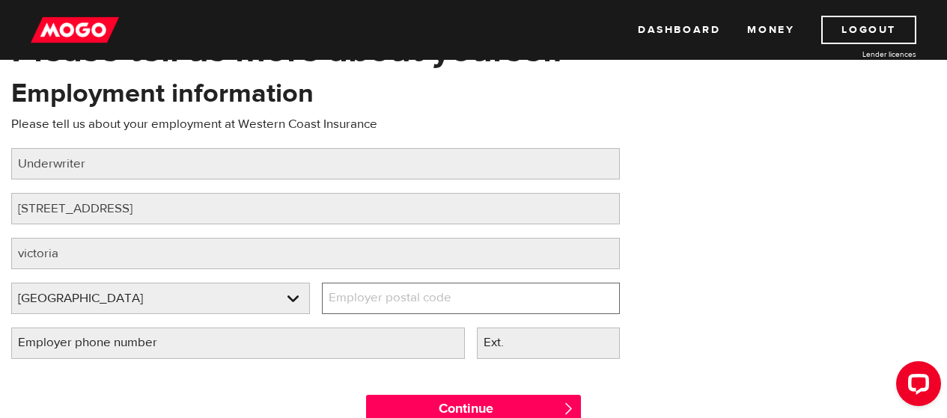
paste input "V8Z 5G5"
type input "V8Z 5G5"
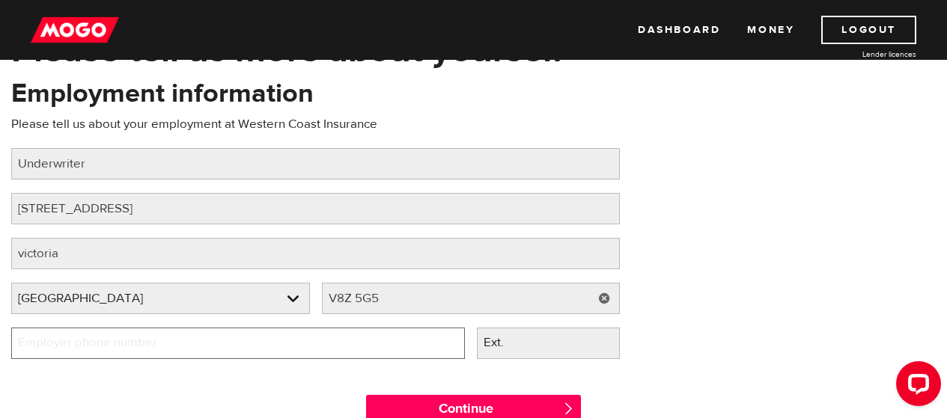
click at [256, 338] on input "Employer phone number" at bounding box center [238, 343] width 454 height 31
drag, startPoint x: 135, startPoint y: 343, endPoint x: 0, endPoint y: 343, distance: 134.7
click at [0, 343] on div "Employment information Please tell us about your employment at Western Coast In…" at bounding box center [315, 224] width 631 height 297
type input "(844) 802-7611"
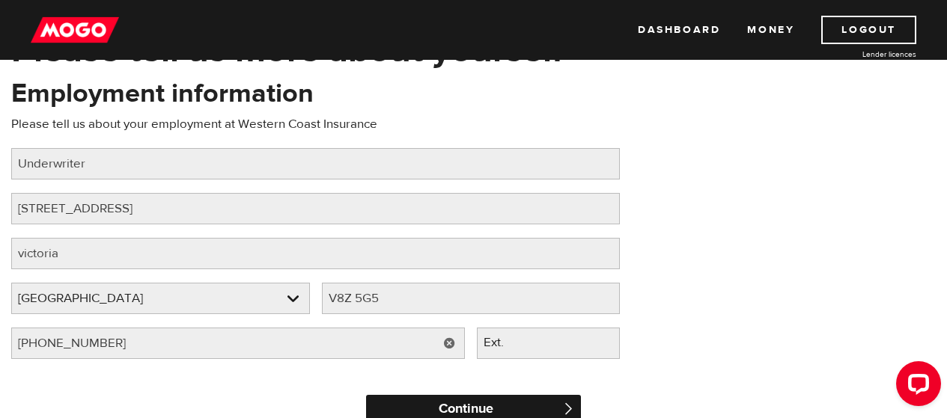
click at [424, 398] on input "Continue" at bounding box center [473, 410] width 214 height 30
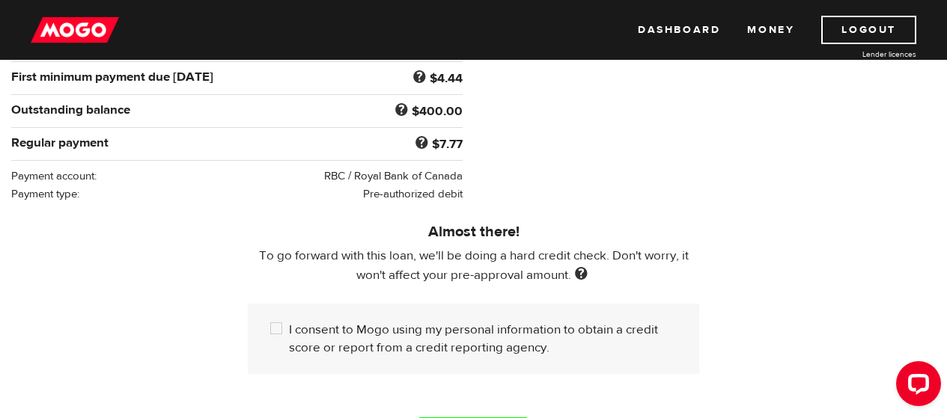
scroll to position [311, 0]
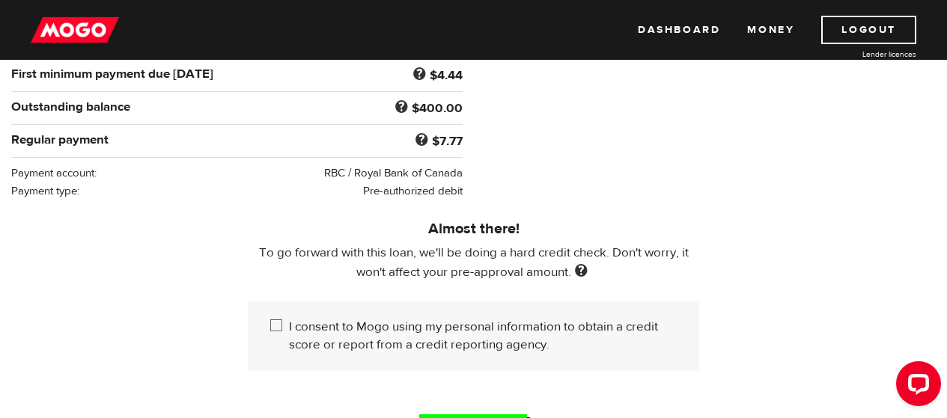
click at [278, 323] on input "I consent to Mogo using my personal information to obtain a credit score or rep…" at bounding box center [279, 327] width 19 height 19
checkbox input "true"
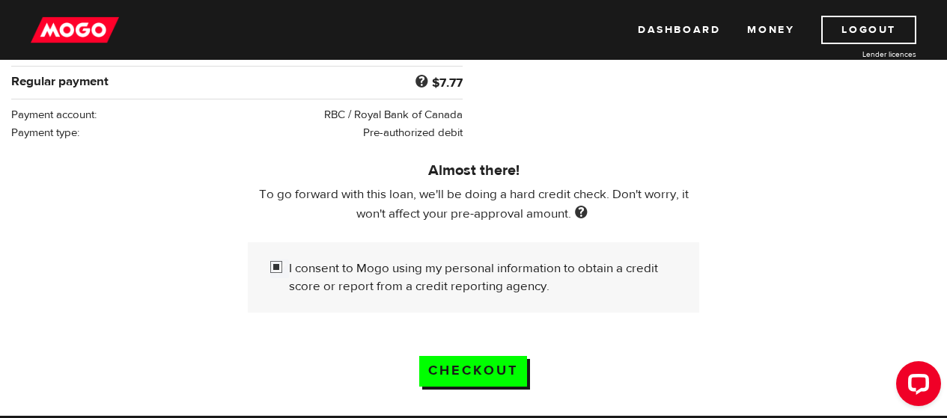
scroll to position [380, 0]
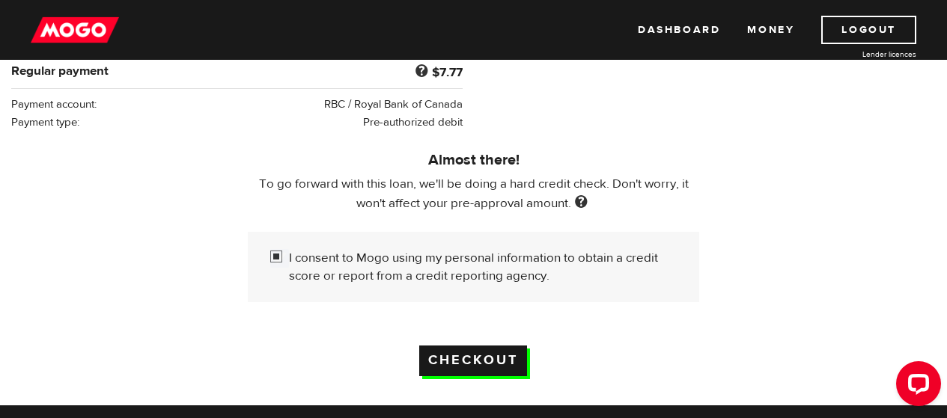
click at [492, 350] on input "Checkout" at bounding box center [473, 361] width 108 height 31
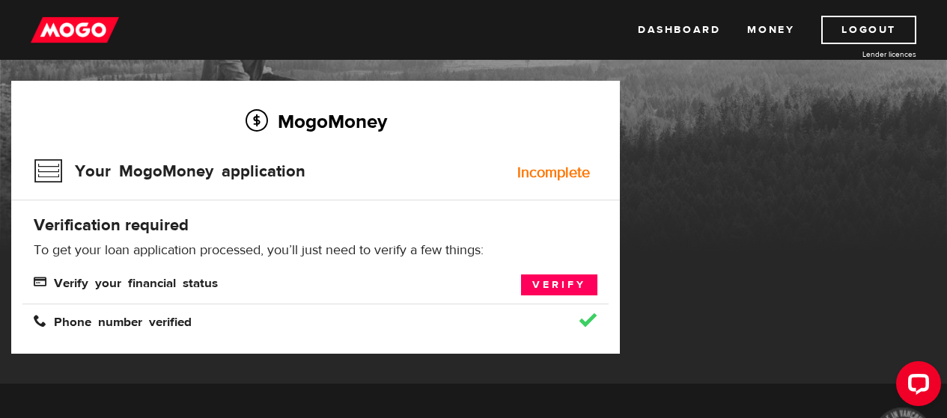
scroll to position [82, 0]
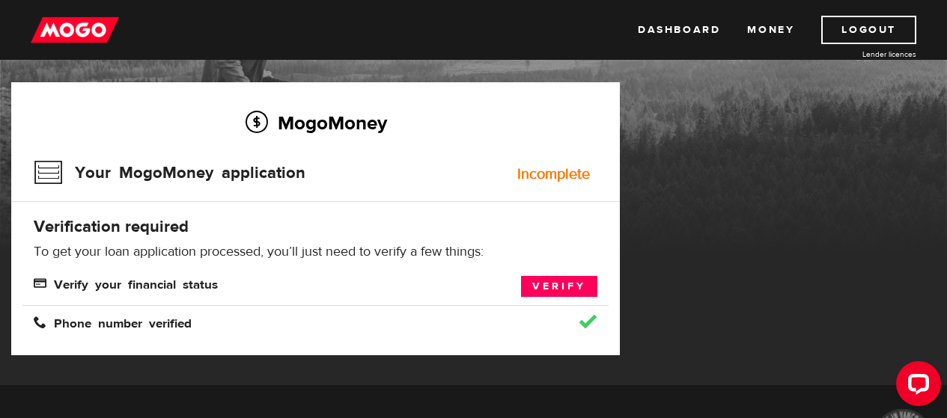
click at [541, 174] on div "Incomplete" at bounding box center [553, 174] width 73 height 15
click at [536, 284] on link "Verify" at bounding box center [559, 286] width 76 height 21
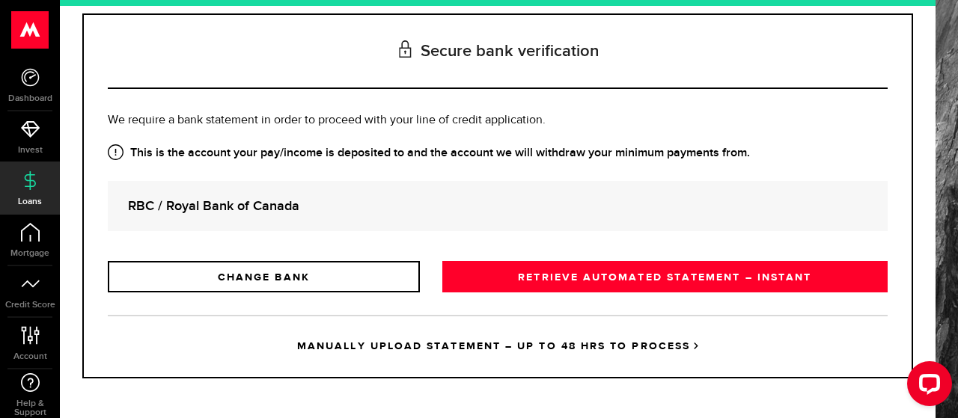
scroll to position [171, 0]
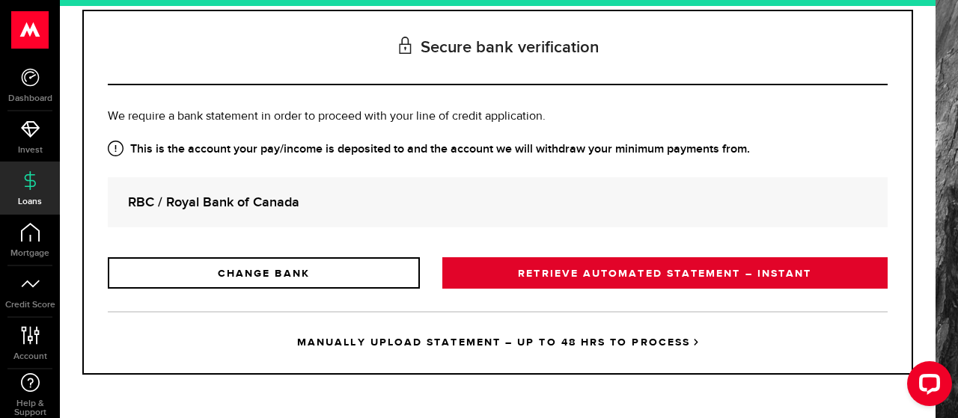
click at [690, 280] on link "RETRIEVE AUTOMATED STATEMENT – INSTANT" at bounding box center [664, 272] width 445 height 31
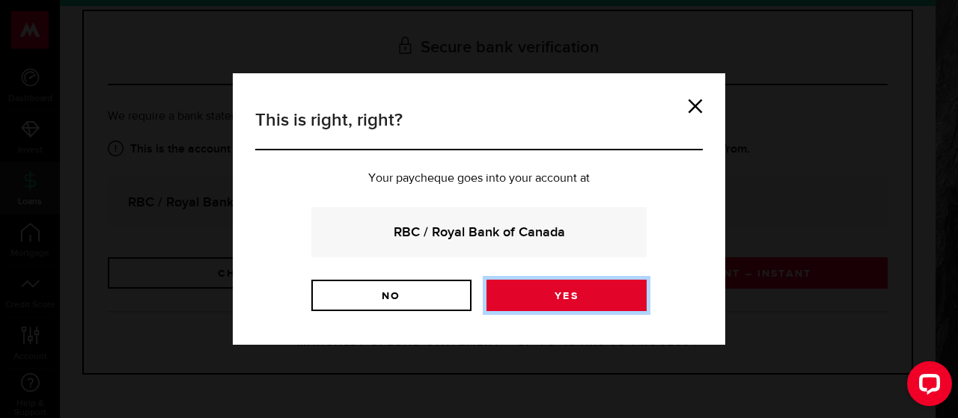
click at [516, 298] on link "Yes" at bounding box center [566, 295] width 160 height 31
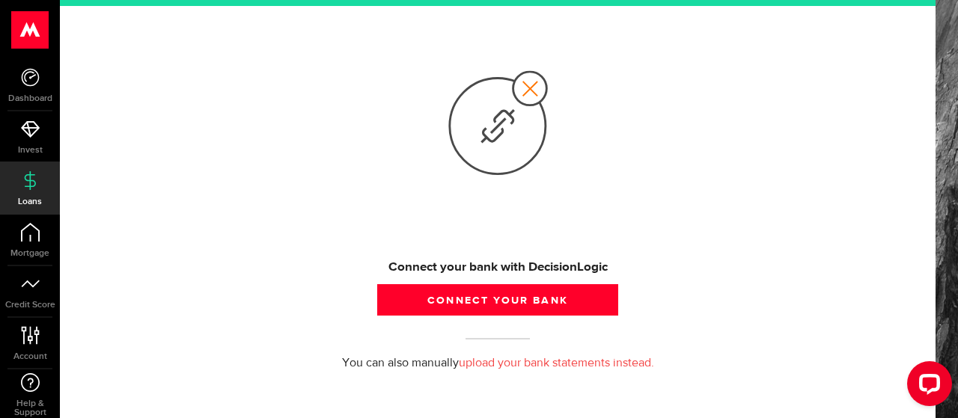
scroll to position [252, 0]
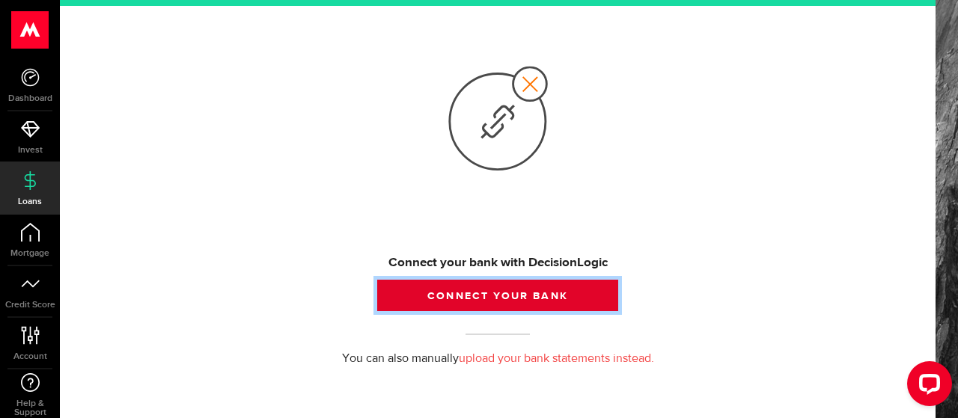
drag, startPoint x: 551, startPoint y: 293, endPoint x: 439, endPoint y: 294, distance: 111.5
click at [439, 294] on button "Connect your bank" at bounding box center [497, 295] width 241 height 31
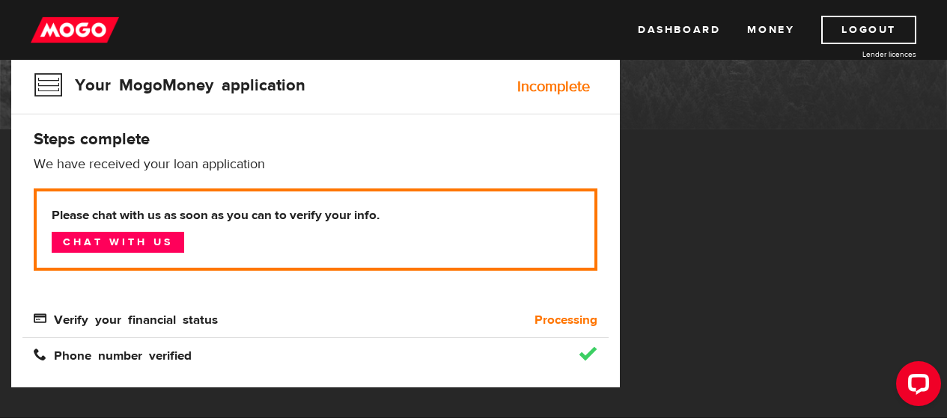
scroll to position [171, 0]
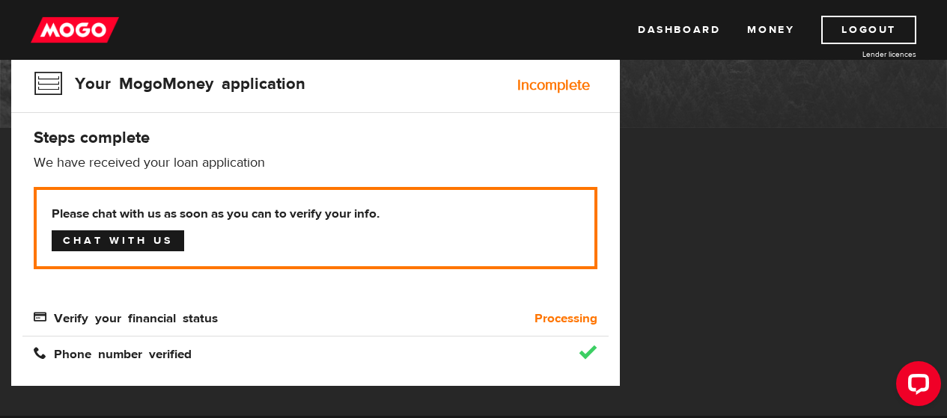
click at [128, 235] on link "Chat with us" at bounding box center [118, 240] width 132 height 21
click at [120, 316] on span "Verify your financial status" at bounding box center [126, 317] width 184 height 13
